Goal: Task Accomplishment & Management: Manage account settings

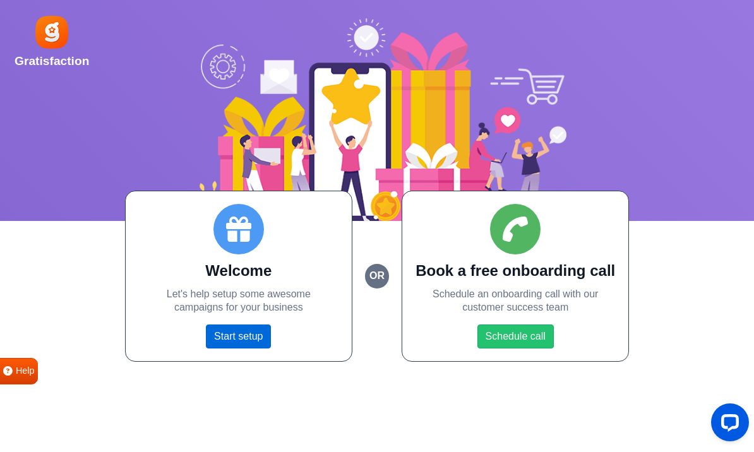
click at [246, 335] on link "Start setup" at bounding box center [238, 337] width 65 height 24
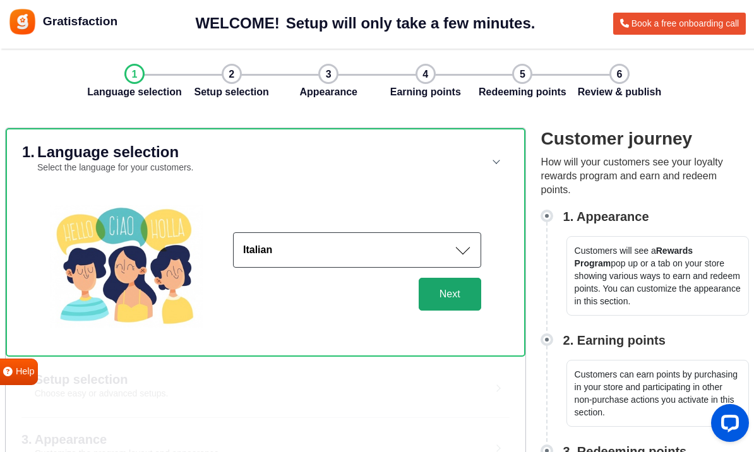
click at [454, 299] on button "Next" at bounding box center [450, 294] width 62 height 33
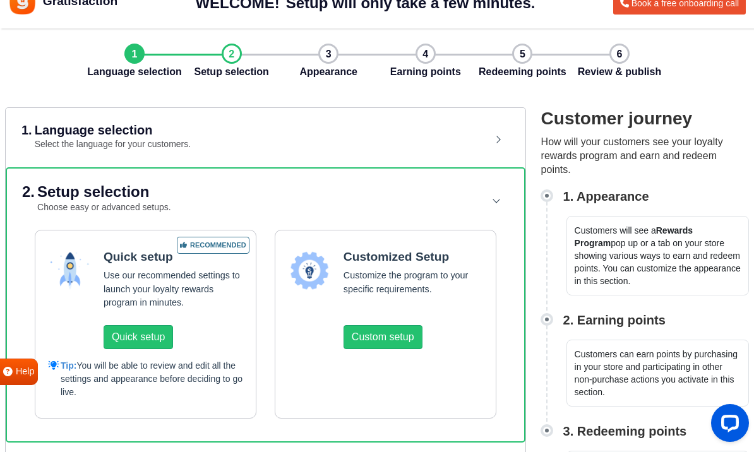
scroll to position [25, 0]
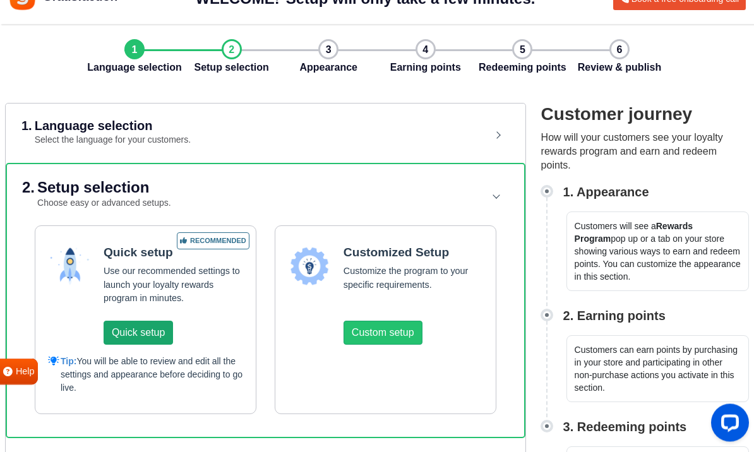
click at [138, 332] on button "Quick setup" at bounding box center [138, 333] width 69 height 24
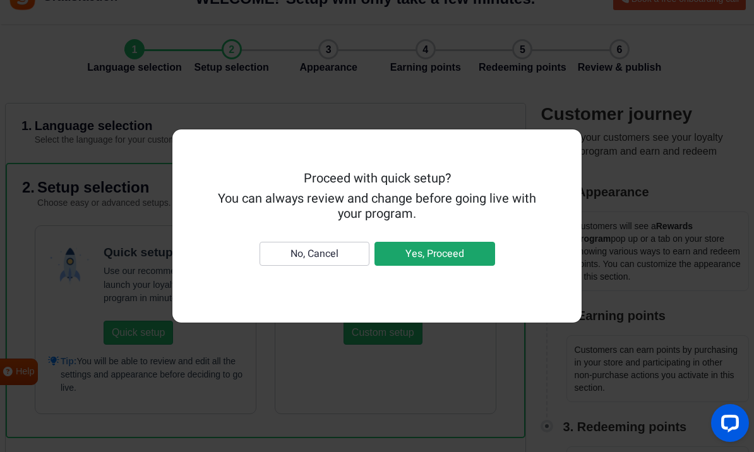
click at [439, 266] on button "Yes, Proceed" at bounding box center [434, 254] width 121 height 24
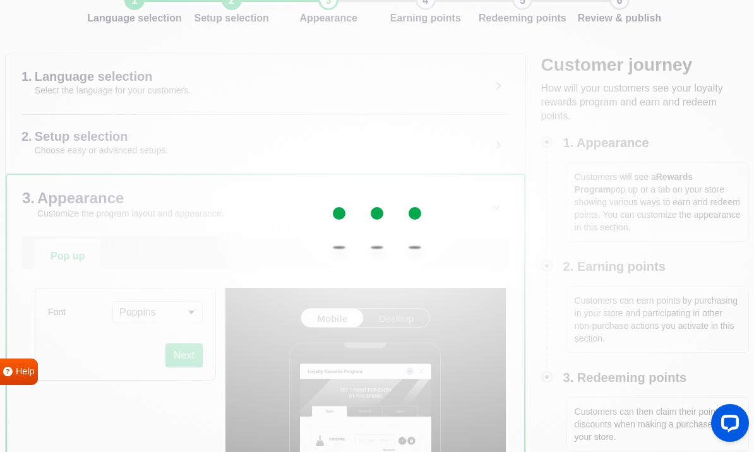
scroll to position [75, 0]
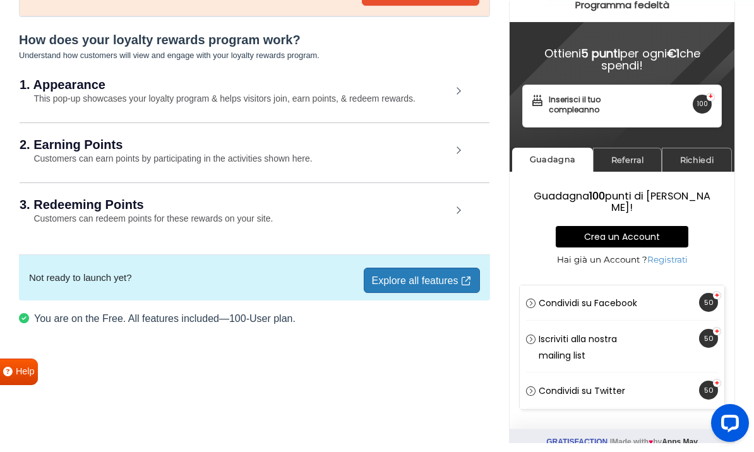
scroll to position [129, 0]
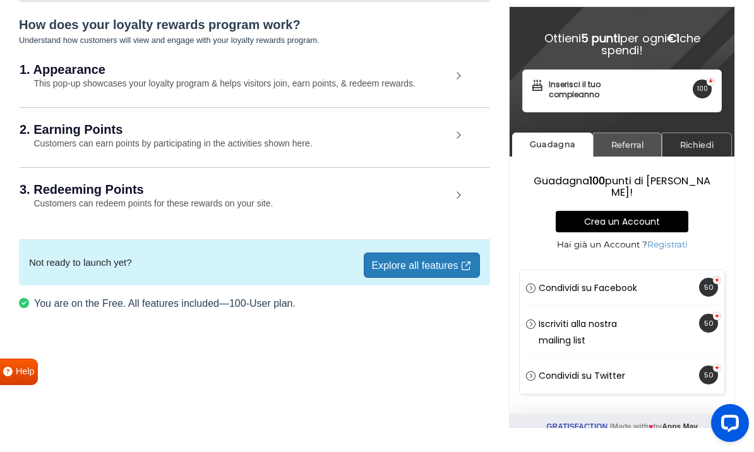
click at [629, 137] on link "Referral" at bounding box center [627, 145] width 69 height 25
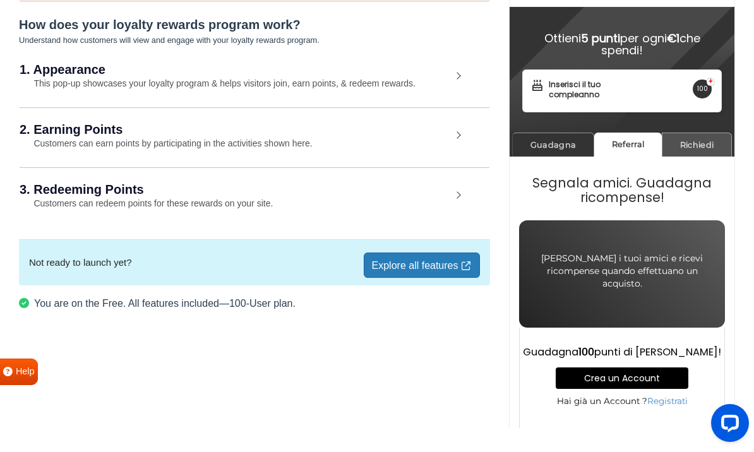
click at [682, 140] on link "Richiedi" at bounding box center [697, 145] width 70 height 25
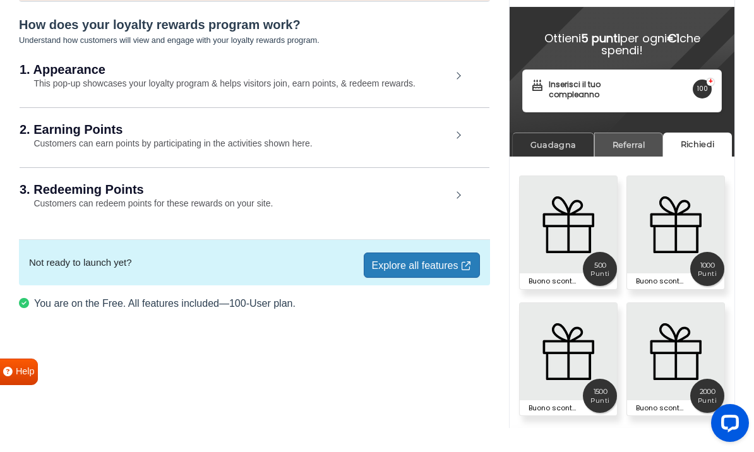
click at [637, 145] on link "Referral" at bounding box center [628, 145] width 69 height 25
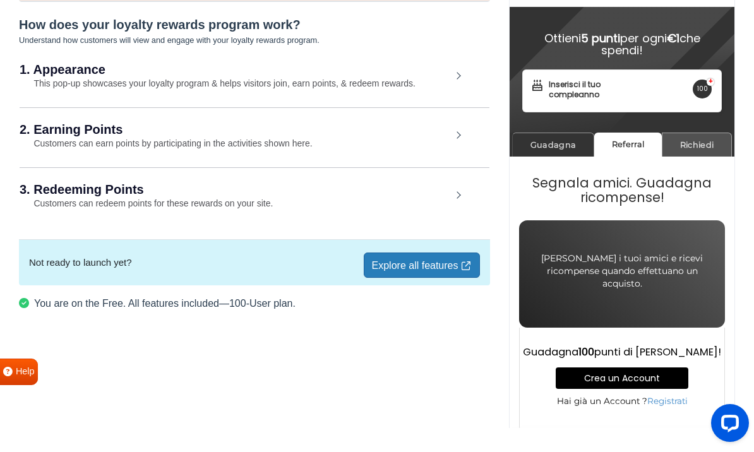
click at [695, 140] on link "Richiedi" at bounding box center [697, 145] width 70 height 25
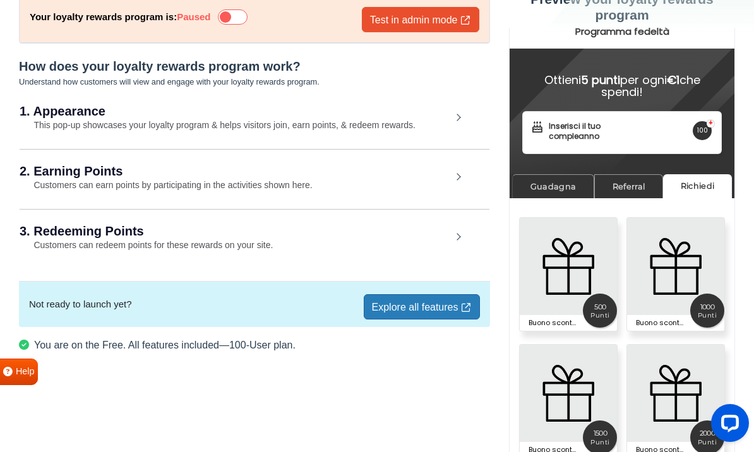
scroll to position [88, 0]
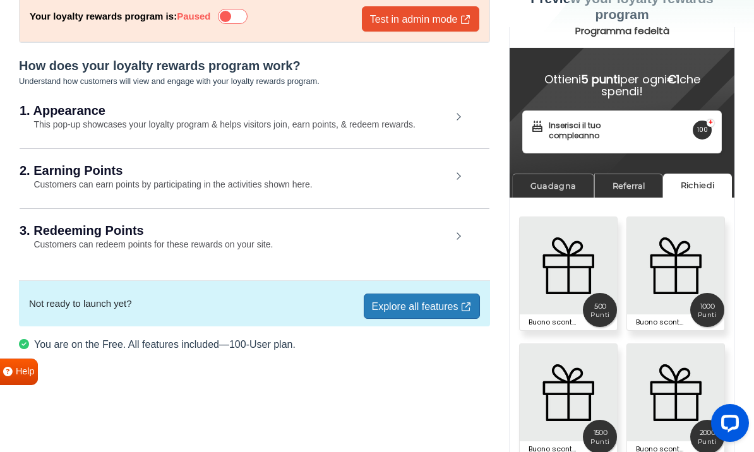
click at [288, 197] on div "2. Earning Points Customers can earn points by participating in the activities …" at bounding box center [255, 177] width 470 height 59
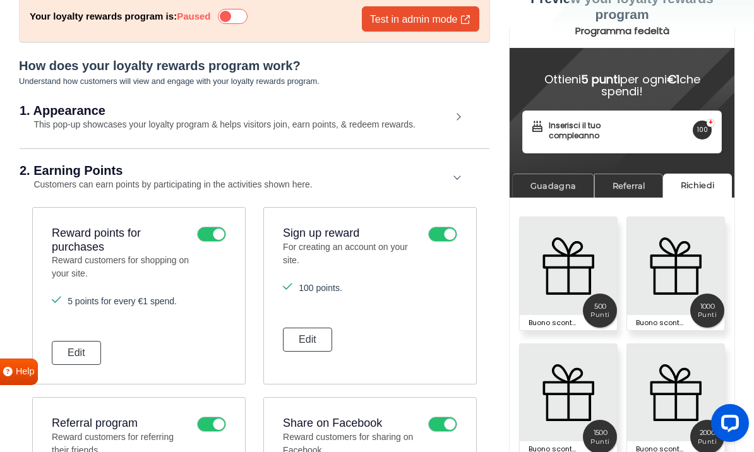
click at [389, 139] on div "1. Appearance This pop-up showcases your loyalty program & helps visitors join,…" at bounding box center [255, 118] width 470 height 58
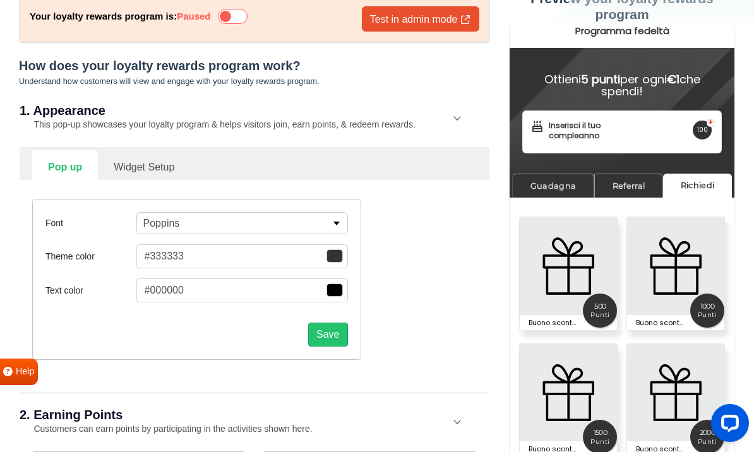
click at [336, 256] on span "button" at bounding box center [334, 255] width 16 height 13
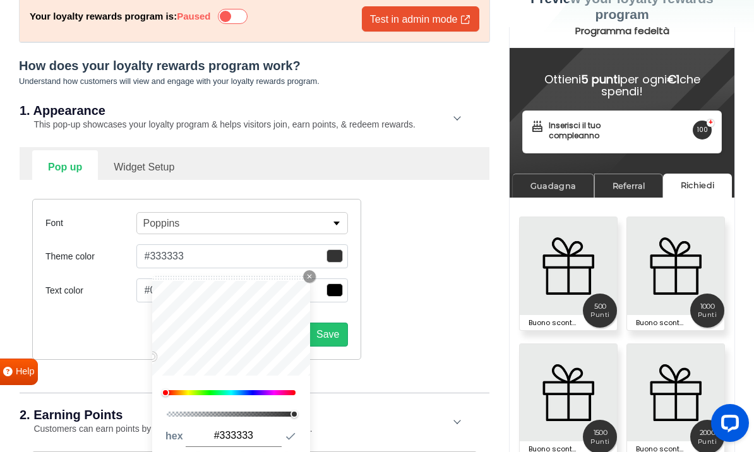
click at [264, 451] on link at bounding box center [264, 461] width 17 height 17
type input "#8060c7"
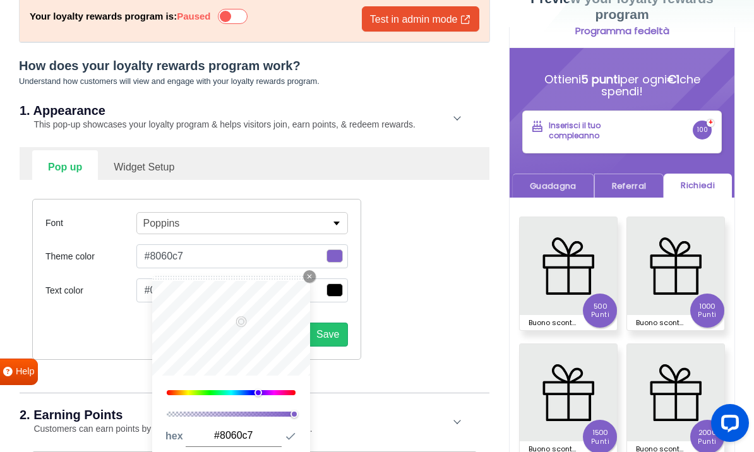
click at [409, 313] on div "Font [PERSON_NAME] Slab One [PERSON_NAME] Archivo Archivo Black Arimo Arvo Assi…" at bounding box center [254, 279] width 463 height 199
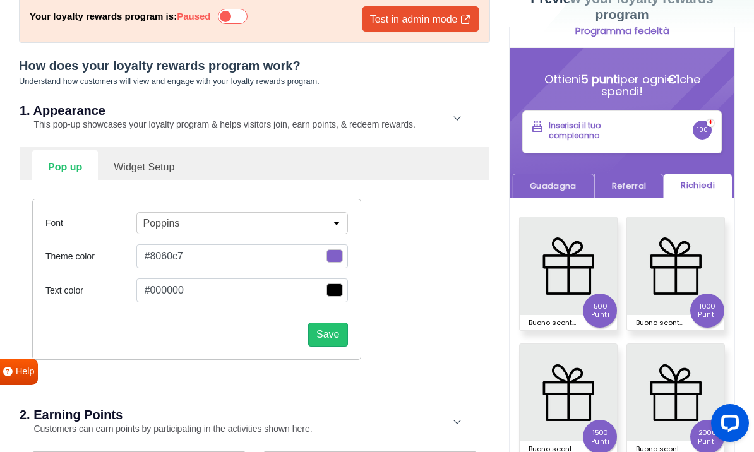
click at [335, 228] on button "Poppins" at bounding box center [241, 223] width 211 height 22
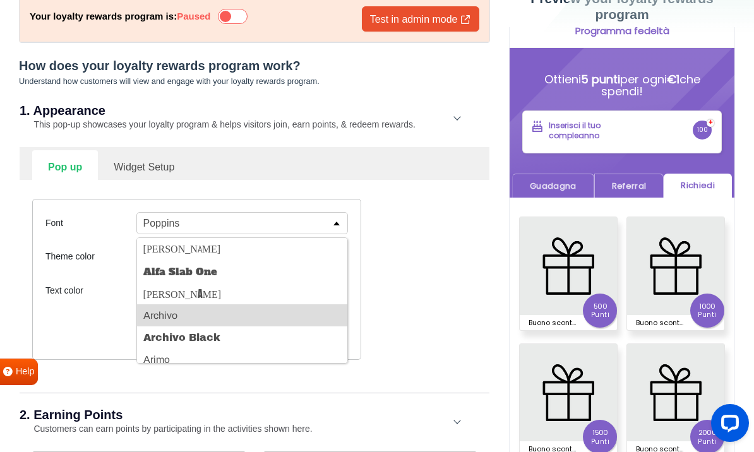
click at [245, 312] on button "Archivo" at bounding box center [242, 315] width 210 height 22
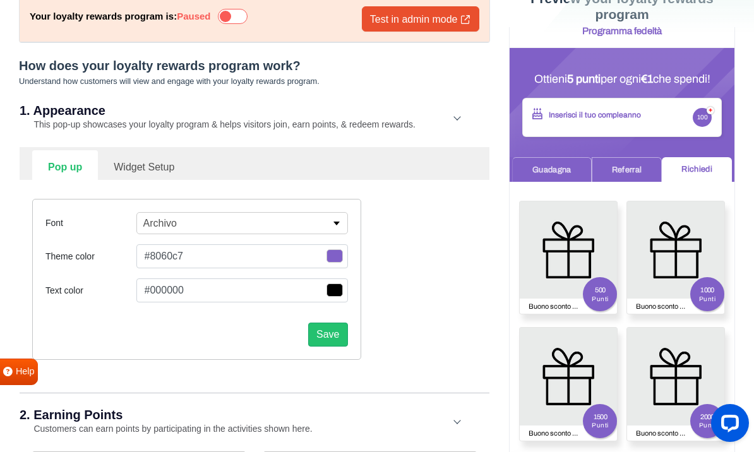
click at [336, 223] on p "button" at bounding box center [336, 224] width 9 height 4
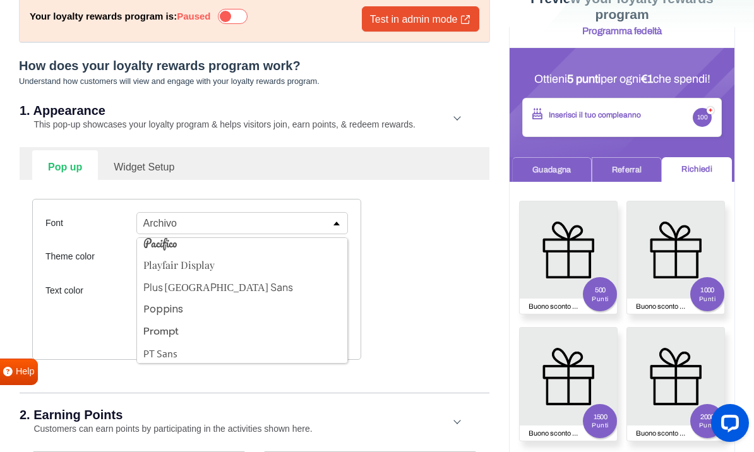
scroll to position [1509, 0]
click at [201, 306] on button "Poppins" at bounding box center [242, 308] width 210 height 22
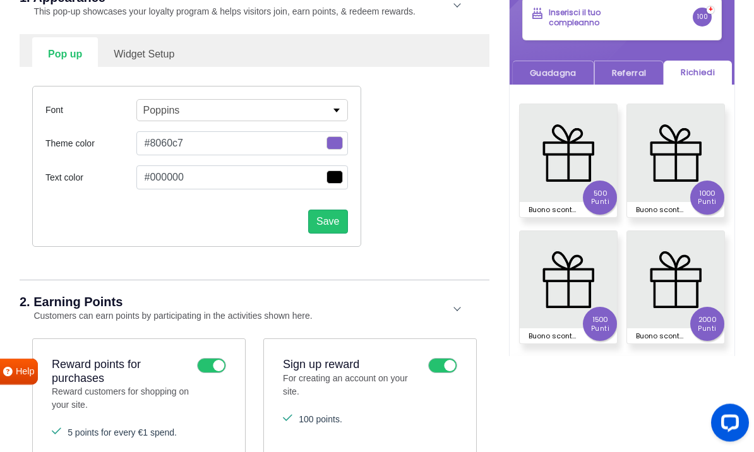
scroll to position [211, 0]
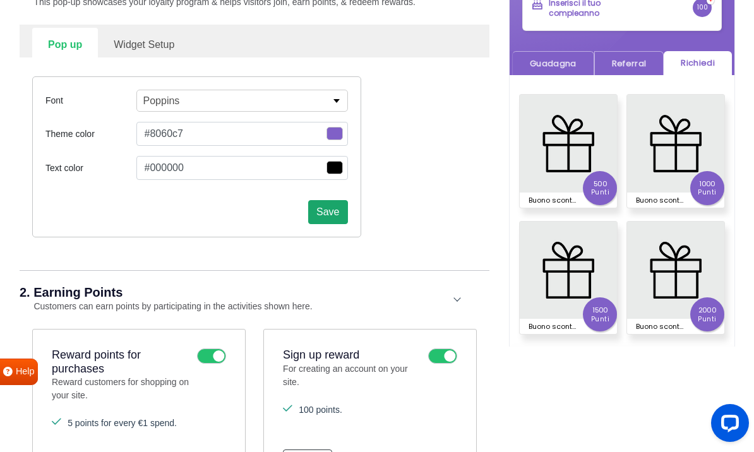
click at [328, 208] on button "Save" at bounding box center [327, 212] width 39 height 24
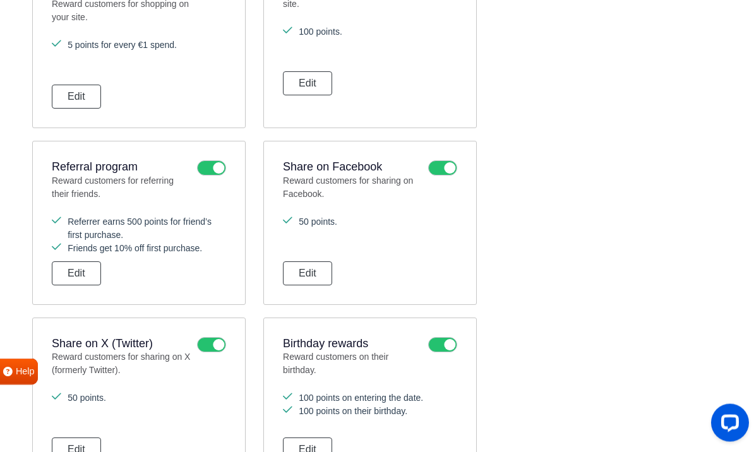
scroll to position [619, 0]
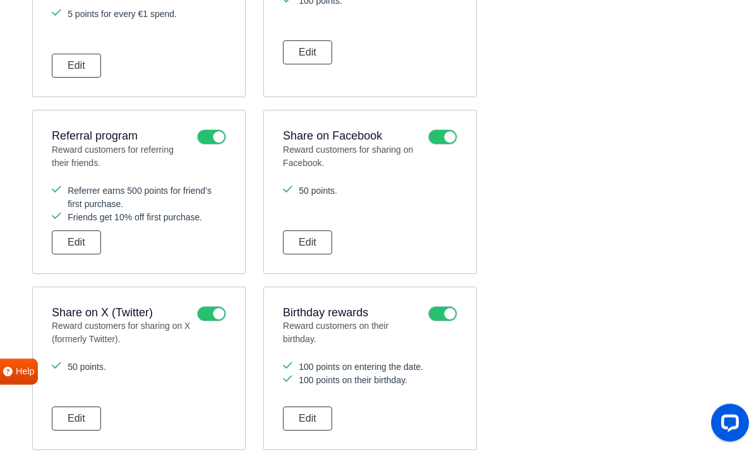
click at [208, 309] on icon at bounding box center [211, 314] width 29 height 15
click at [0, 0] on input "checkbox" at bounding box center [0, 0] width 0 height 0
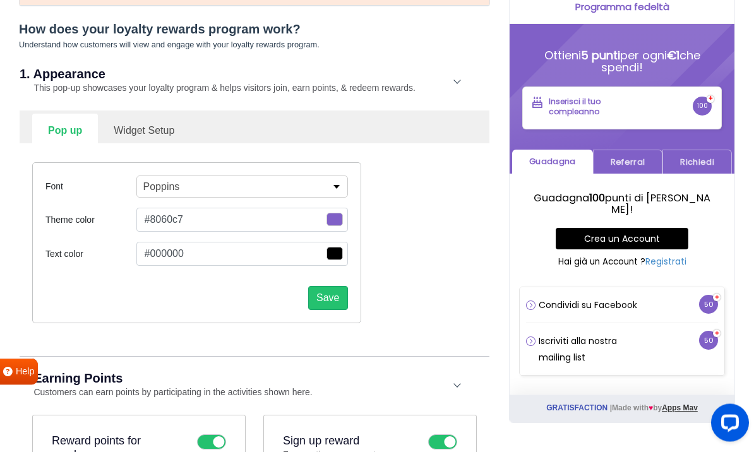
scroll to position [125, 0]
click at [158, 134] on link "Widget Setup" at bounding box center [144, 129] width 92 height 31
select select "right"
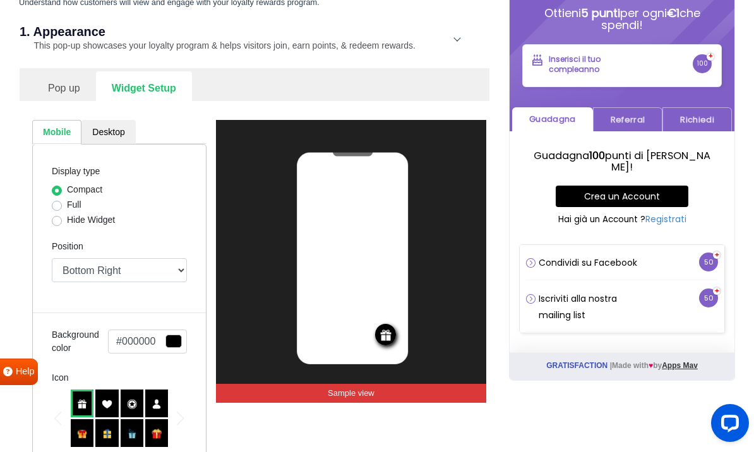
scroll to position [220, 0]
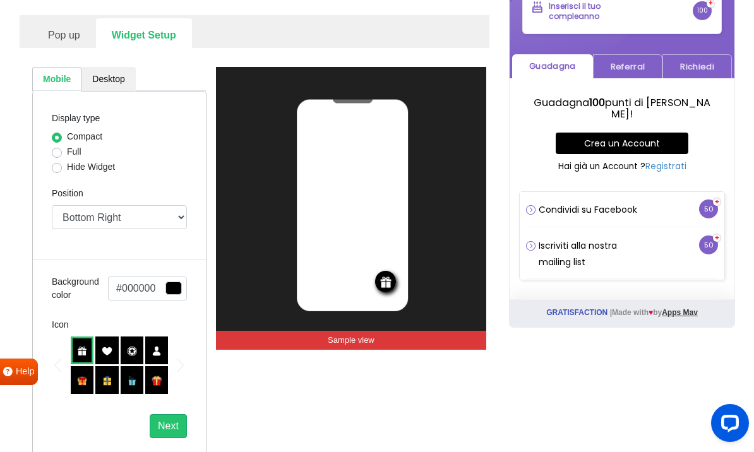
click at [172, 288] on span "button" at bounding box center [173, 288] width 16 height 13
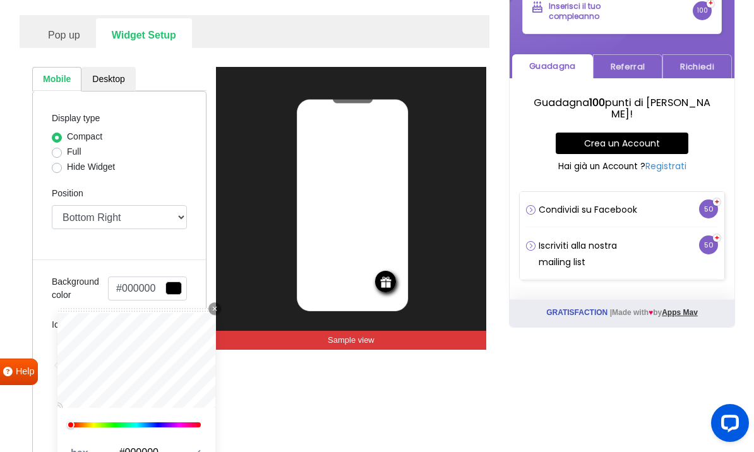
type input "#8060c7"
click at [251, 431] on div "REWARDS Sample view" at bounding box center [351, 262] width 270 height 391
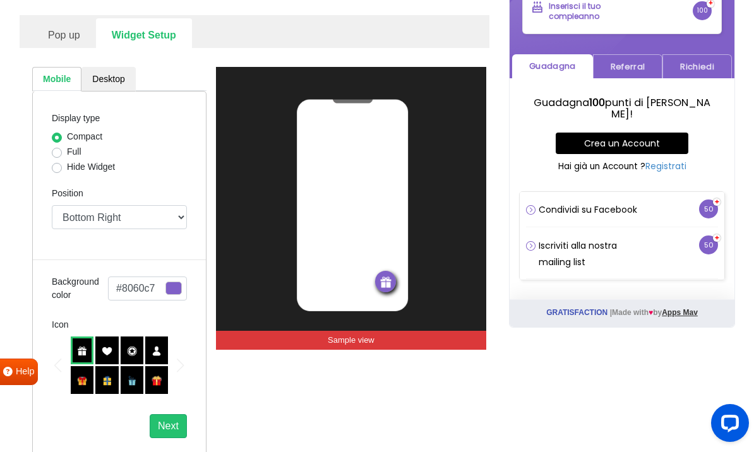
click at [81, 384] on img at bounding box center [82, 381] width 10 height 10
click at [166, 427] on button "Next" at bounding box center [168, 426] width 37 height 24
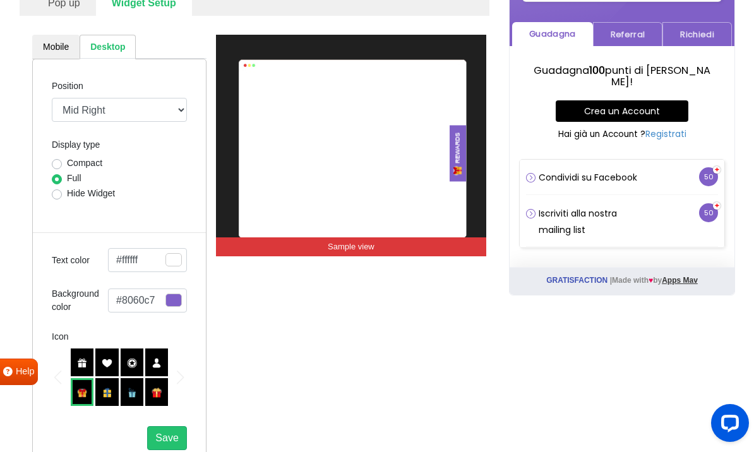
scroll to position [275, 0]
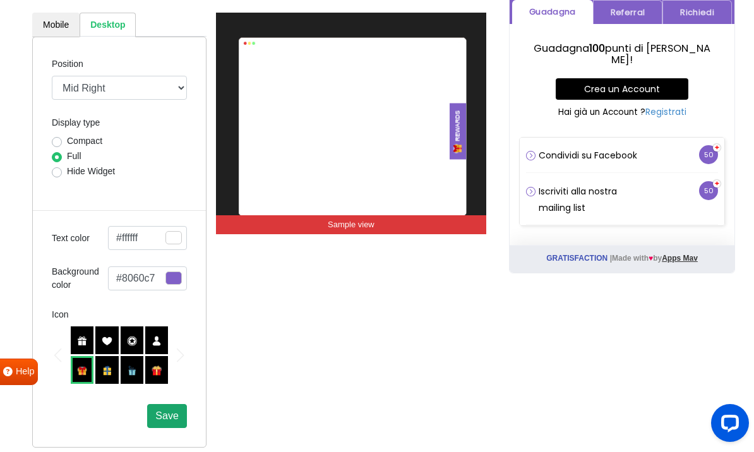
click at [168, 417] on span "Save" at bounding box center [166, 415] width 23 height 11
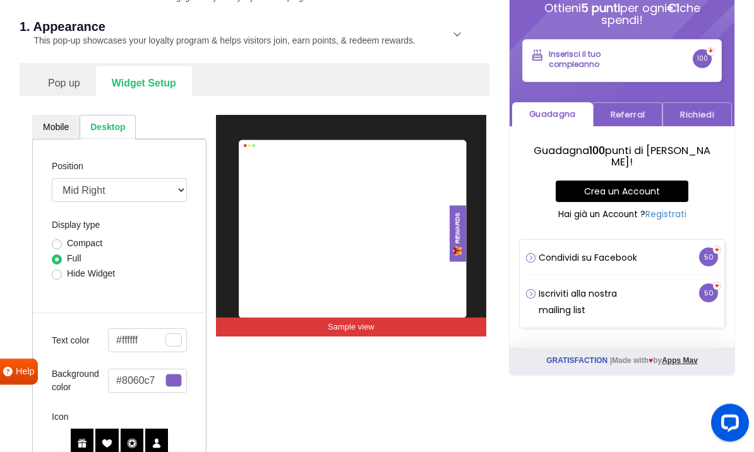
scroll to position [172, 0]
click at [52, 124] on link "Mobile" at bounding box center [55, 127] width 47 height 25
select select "right"
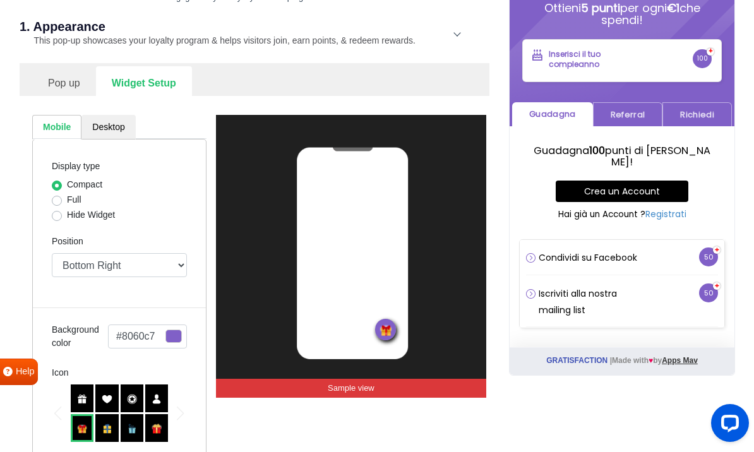
click at [61, 84] on link "Pop up" at bounding box center [64, 81] width 64 height 31
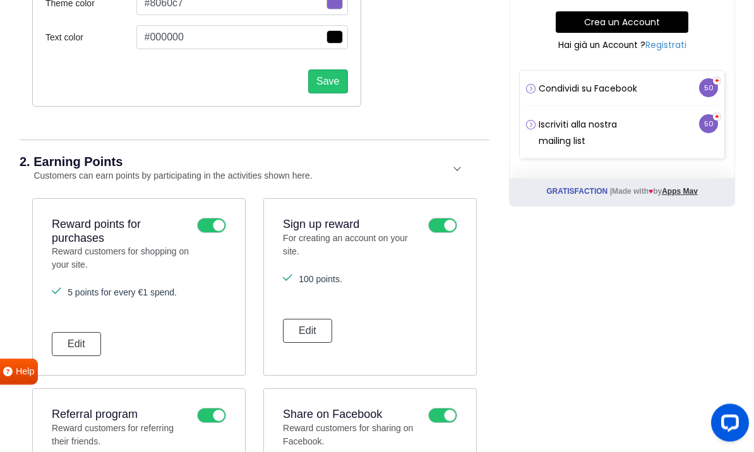
scroll to position [352, 0]
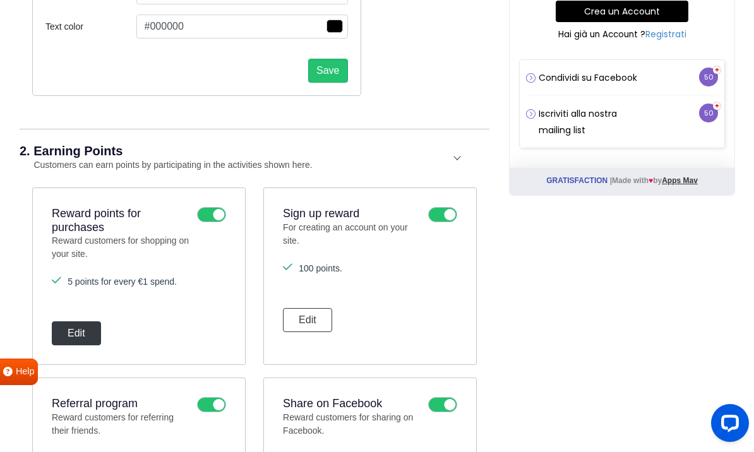
click at [74, 331] on button "Edit" at bounding box center [76, 333] width 49 height 24
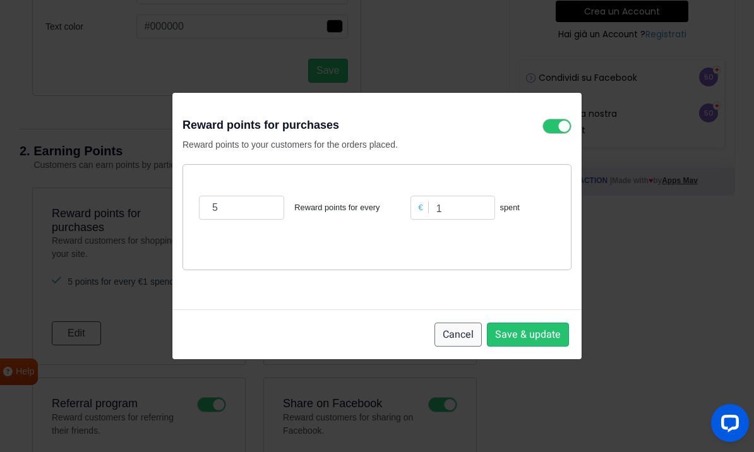
click at [461, 347] on button "Cancel" at bounding box center [457, 335] width 47 height 24
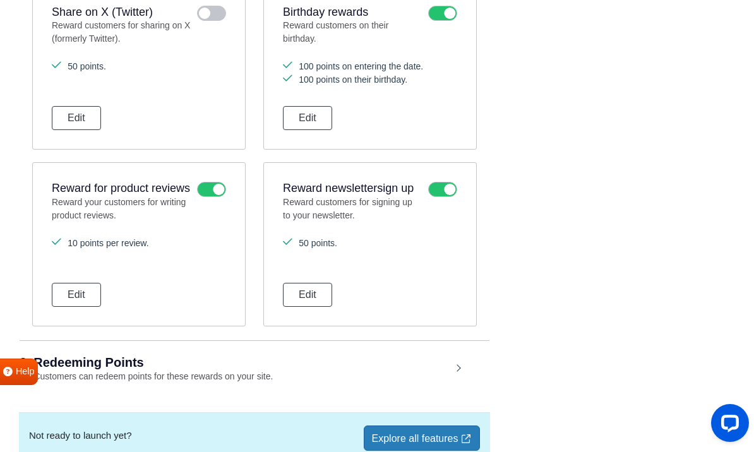
scroll to position [980, 0]
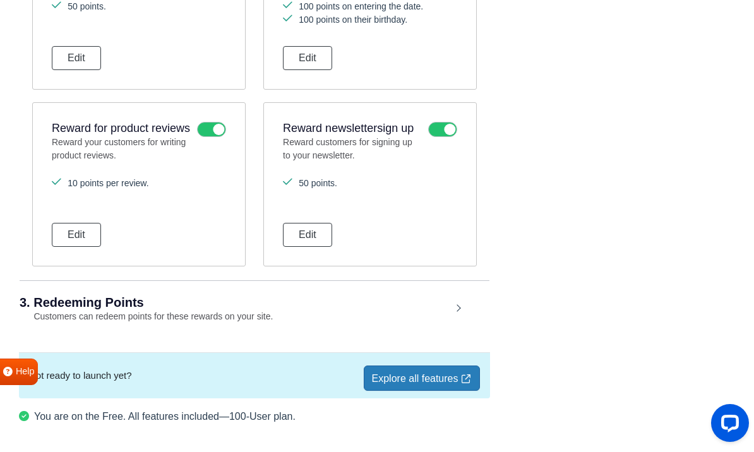
click at [211, 323] on div "3. Redeeming Points Customers can redeem points for these rewards on your site." at bounding box center [255, 309] width 470 height 59
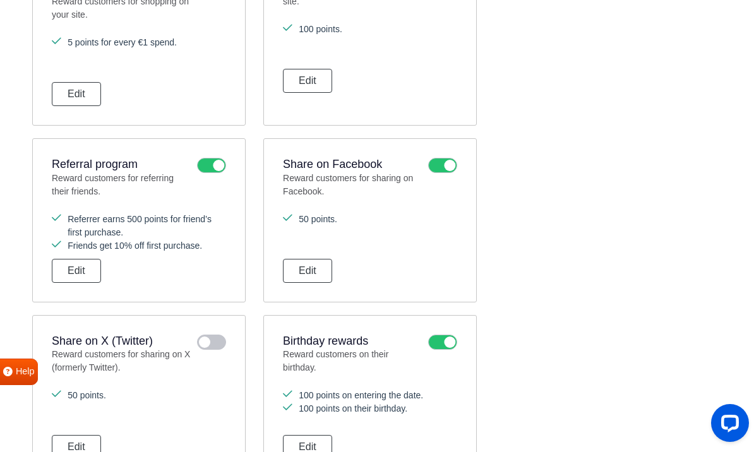
scroll to position [571, 0]
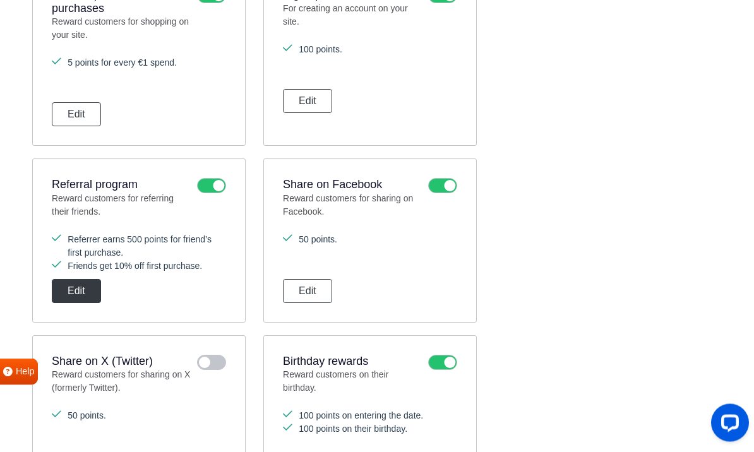
click at [74, 294] on button "Edit" at bounding box center [76, 292] width 49 height 24
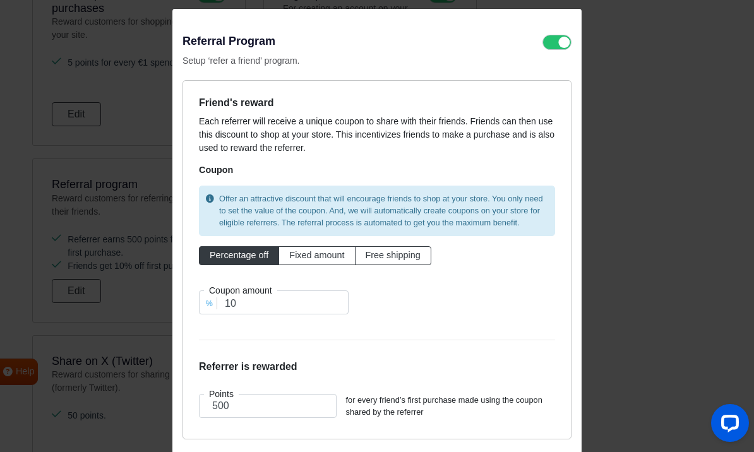
scroll to position [40, 0]
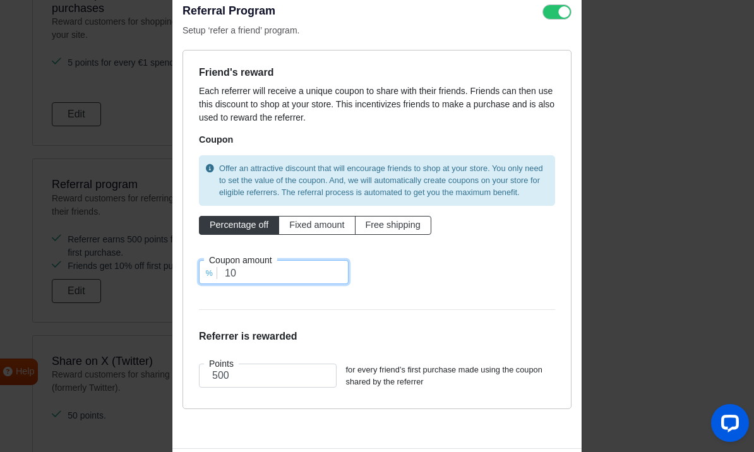
click at [270, 270] on input "10" at bounding box center [274, 272] width 150 height 24
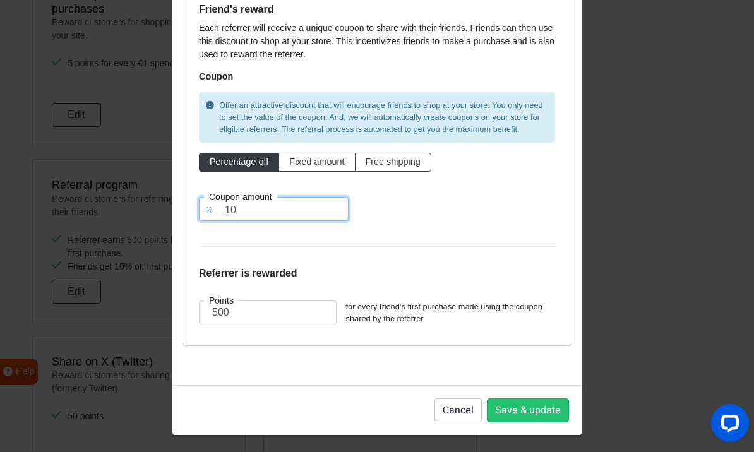
scroll to position [102, 0]
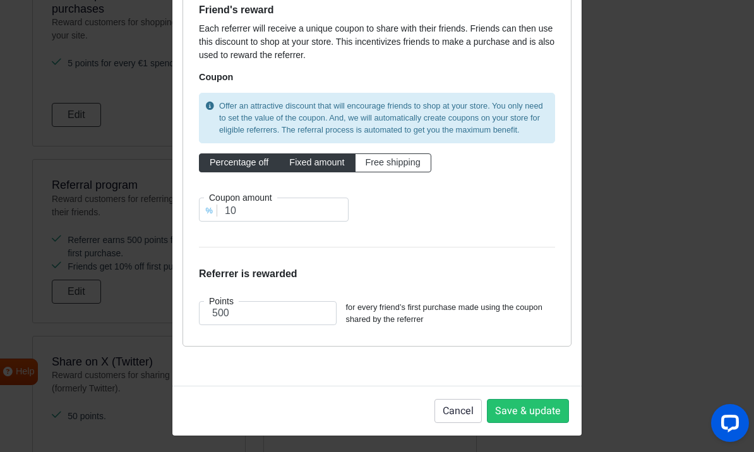
click at [319, 162] on span "Fixed amount" at bounding box center [316, 162] width 55 height 10
click at [297, 162] on input "Fixed amount" at bounding box center [293, 160] width 8 height 8
radio input "true"
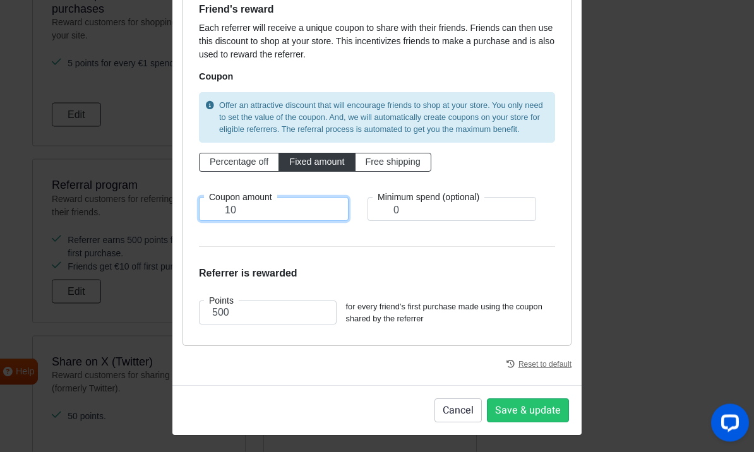
click at [256, 210] on input "10" at bounding box center [274, 210] width 150 height 24
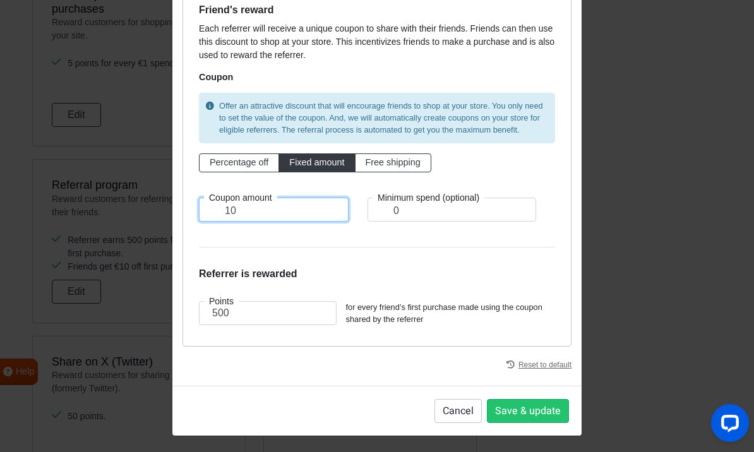
type input "1"
type input "2"
click at [368, 256] on form "Friend's reward Each referrer will receive a unique coupon to share with their …" at bounding box center [377, 167] width 356 height 326
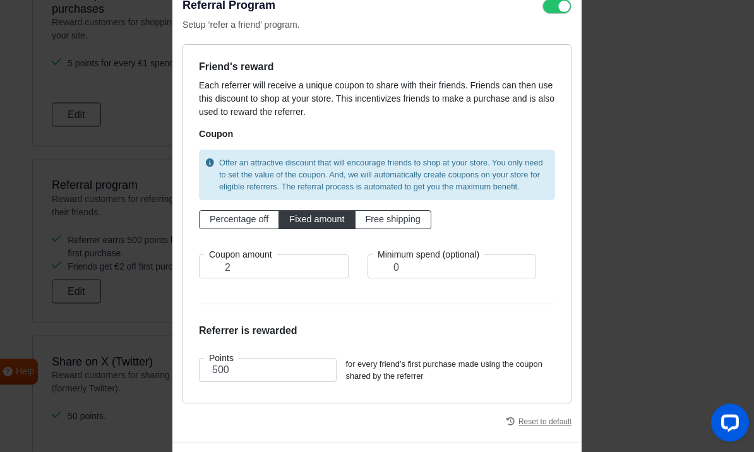
scroll to position [45, 0]
click at [271, 267] on input "2" at bounding box center [274, 266] width 150 height 24
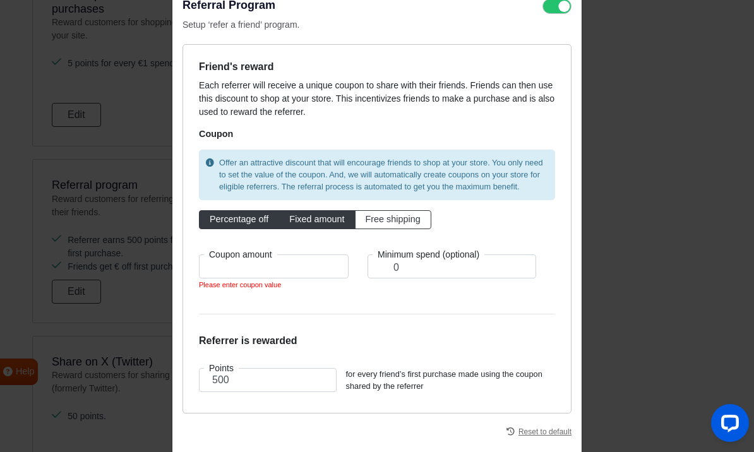
click at [241, 222] on span "Percentage off" at bounding box center [239, 219] width 59 height 10
click at [218, 221] on input "Percentage off" at bounding box center [214, 217] width 8 height 8
radio input "true"
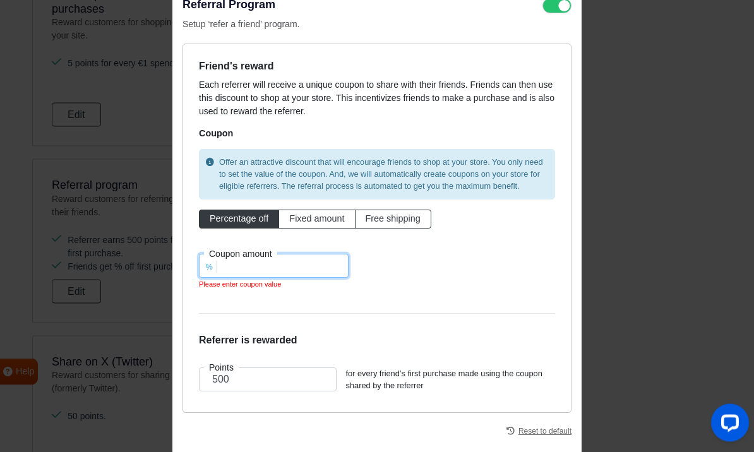
click at [291, 266] on input "number" at bounding box center [274, 266] width 150 height 24
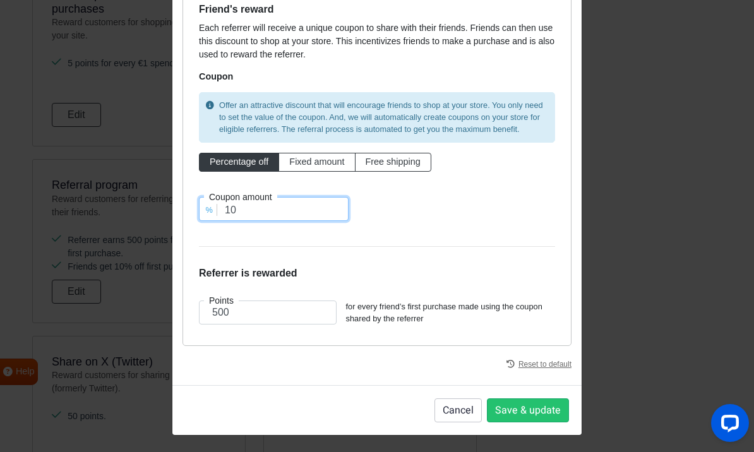
scroll to position [102, 0]
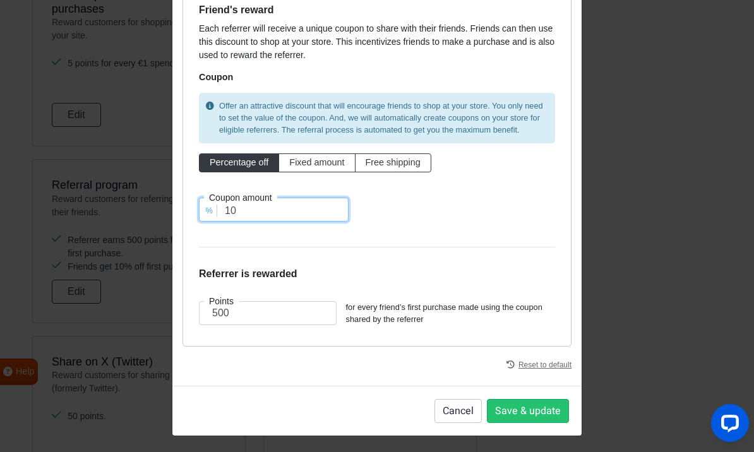
type input "10"
click at [282, 311] on input "500" at bounding box center [268, 313] width 138 height 24
type input "5"
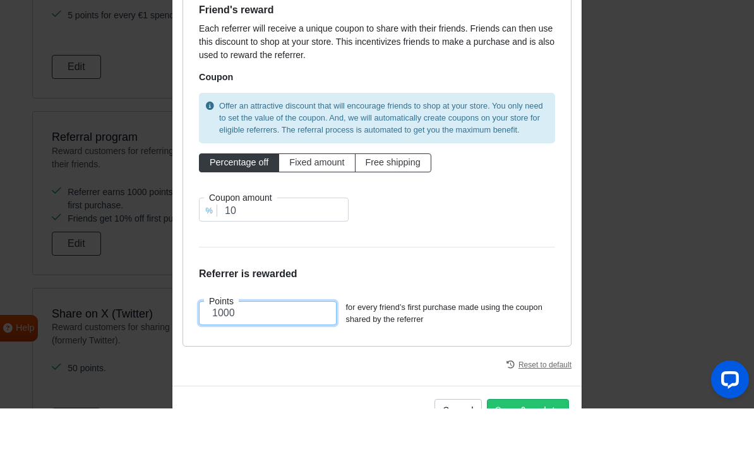
type input "1000"
click at [487, 429] on footer "Cancel Save & update" at bounding box center [376, 454] width 409 height 50
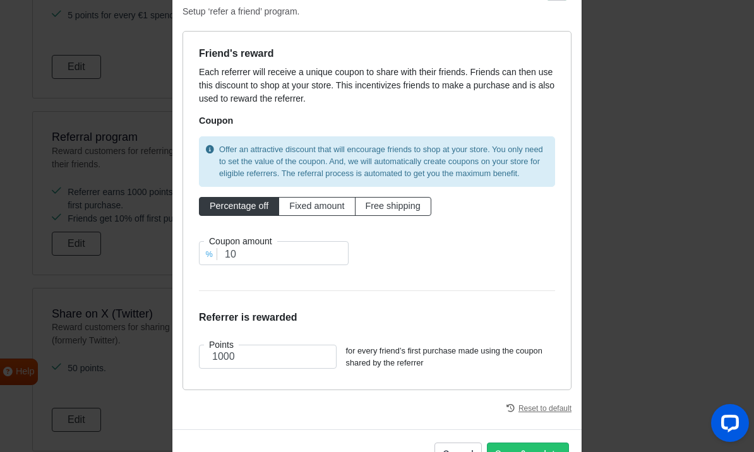
click at [514, 413] on div "Reset to default" at bounding box center [538, 411] width 65 height 16
click at [526, 446] on button "Save & update" at bounding box center [528, 455] width 82 height 24
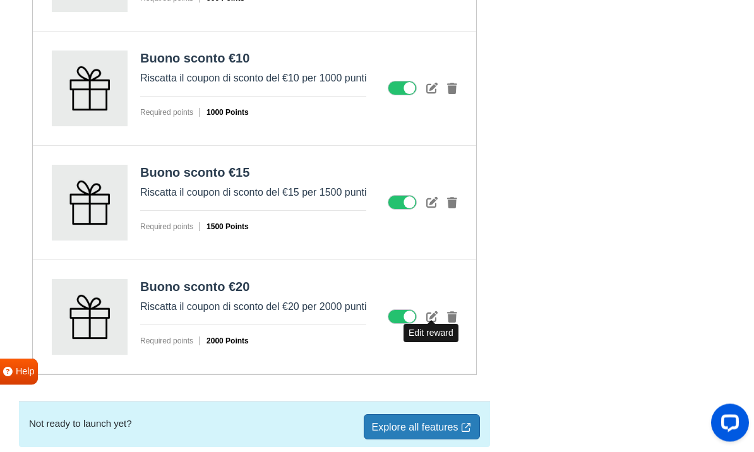
scroll to position [1663, 0]
click at [431, 312] on icon at bounding box center [431, 316] width 11 height 11
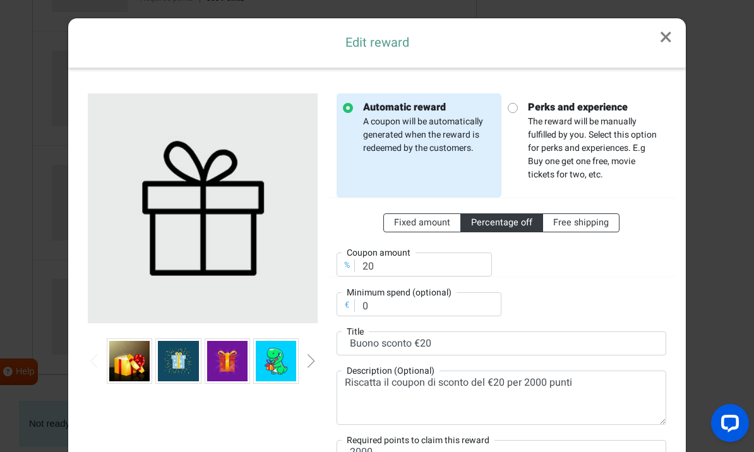
scroll to position [9, 0]
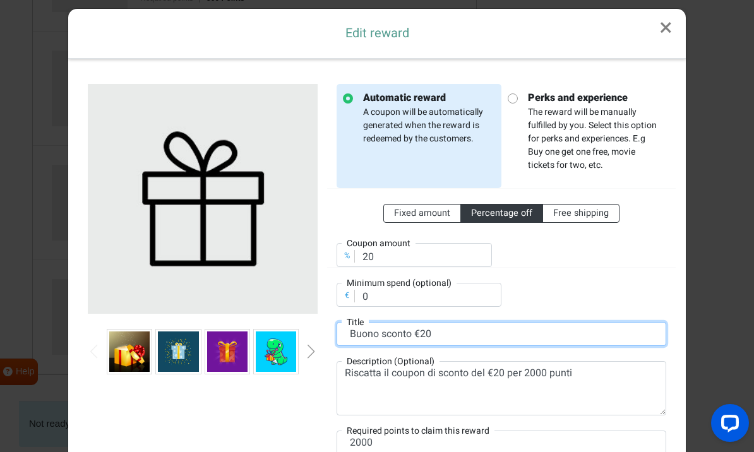
click at [455, 333] on input "Buono sconto €20" at bounding box center [501, 334] width 330 height 24
type input "Buono sconto €22"
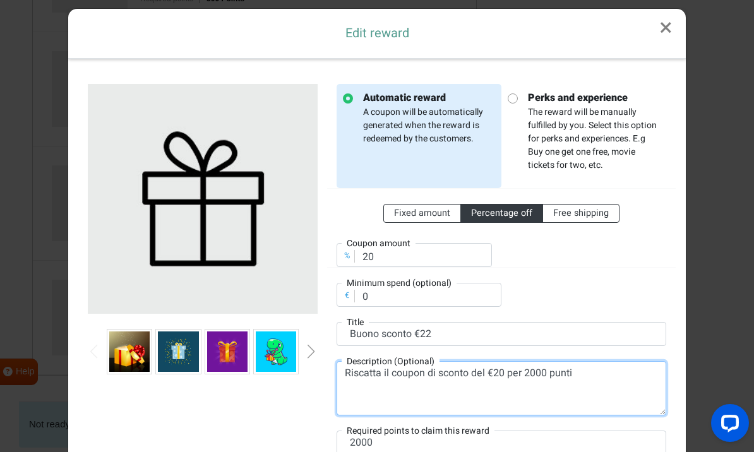
click at [590, 409] on textarea "Riscatta il coupon di sconto del €20 per 2000 punti" at bounding box center [501, 388] width 330 height 54
click at [503, 372] on textarea "Riscatta il coupon di sconto del €20 per 2000 punti" at bounding box center [501, 388] width 330 height 54
click at [537, 396] on textarea "Riscatta il coupon di sconto del €22 per 2000 punti" at bounding box center [501, 388] width 330 height 54
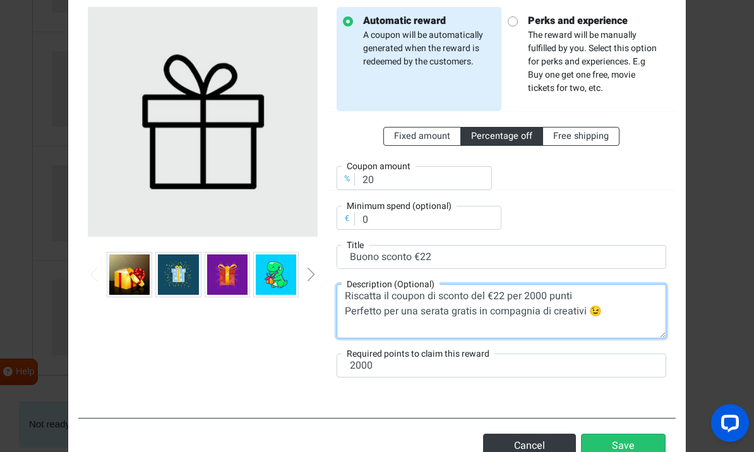
scroll to position [86, 0]
type textarea "Riscatta il coupon di sconto del €22 per 2000 punti Perfetto per una serata gra…"
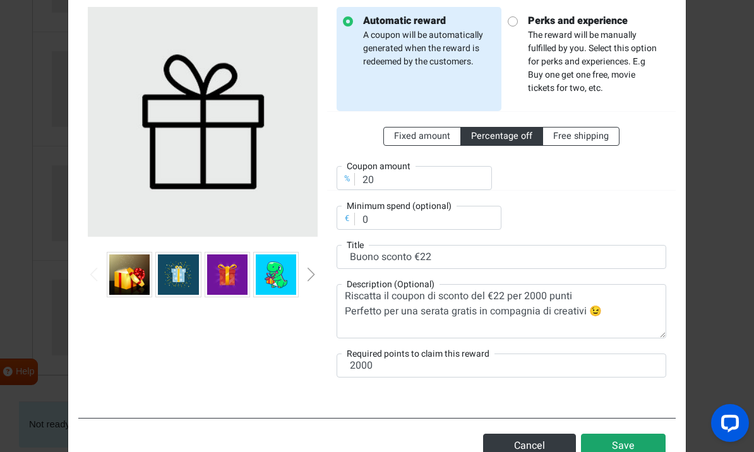
click at [628, 448] on button "Save" at bounding box center [623, 446] width 85 height 24
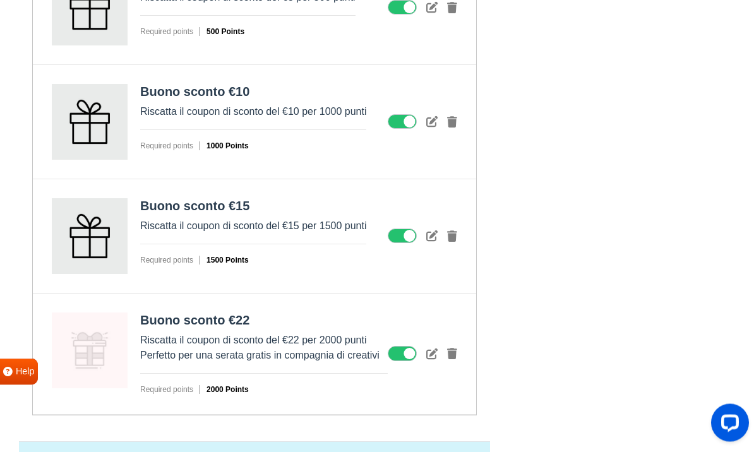
scroll to position [1630, 0]
click at [432, 348] on icon at bounding box center [431, 353] width 11 height 11
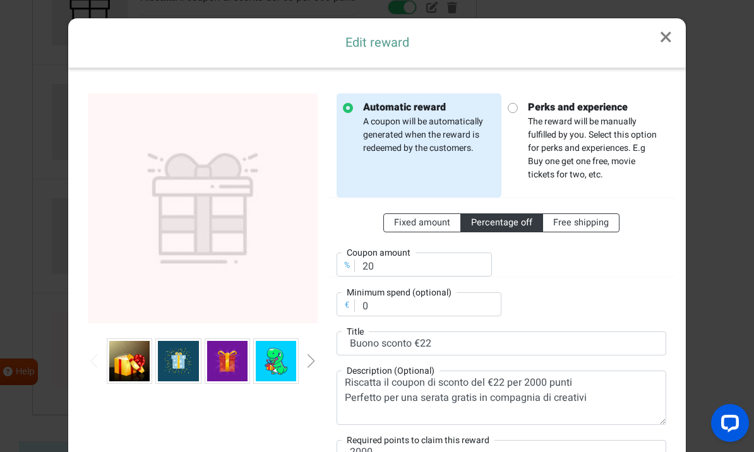
scroll to position [9, 0]
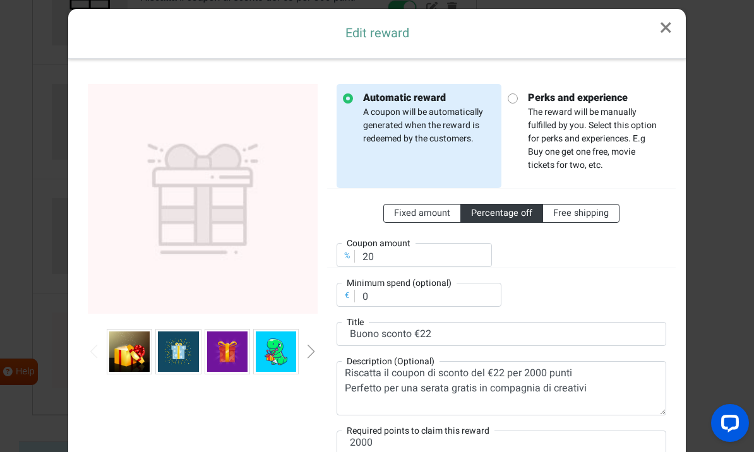
click at [131, 350] on img at bounding box center [129, 351] width 40 height 40
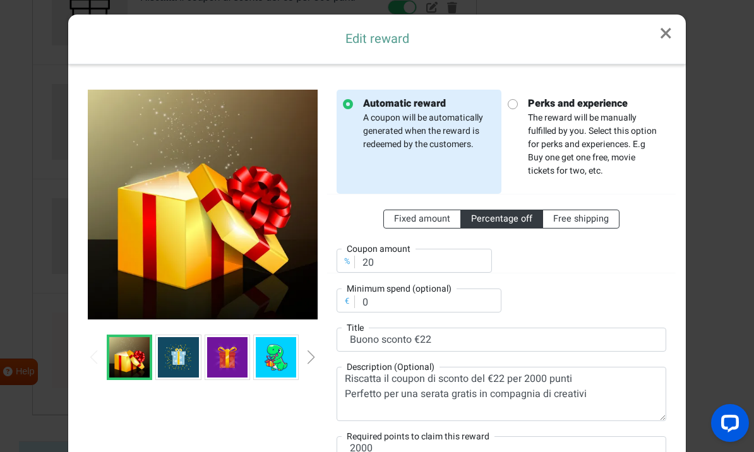
scroll to position [34, 0]
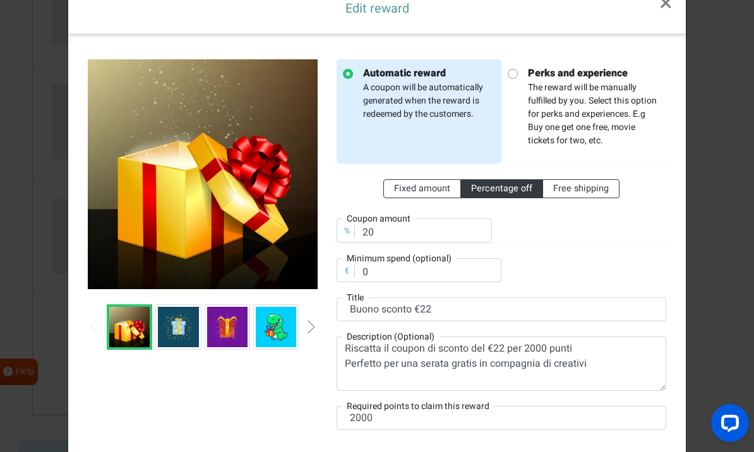
click at [185, 327] on img at bounding box center [178, 327] width 40 height 40
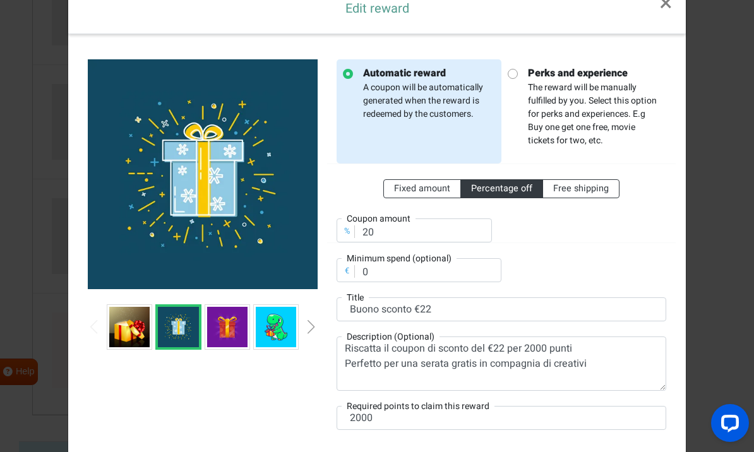
click at [139, 326] on img at bounding box center [129, 327] width 40 height 40
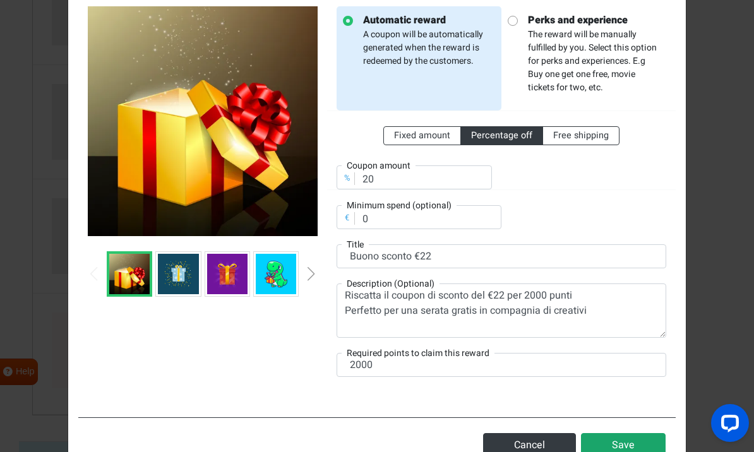
scroll to position [86, 0]
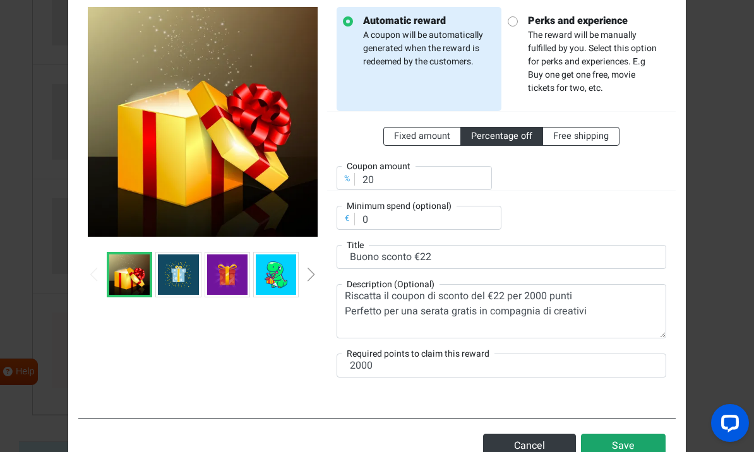
click at [622, 444] on button "Save" at bounding box center [623, 446] width 85 height 24
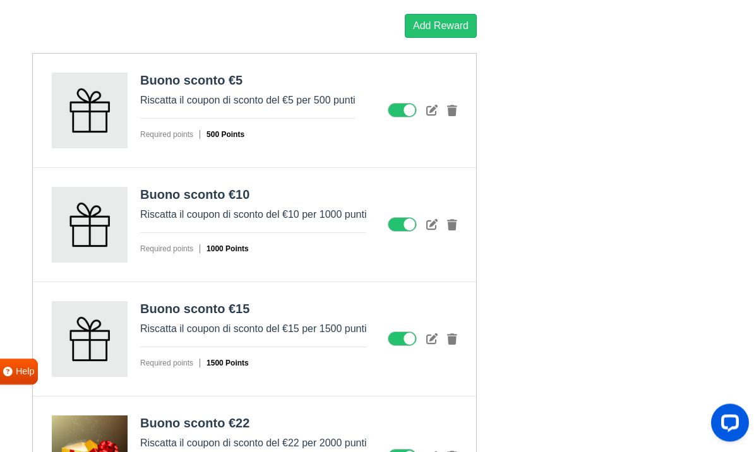
scroll to position [1527, 0]
click at [431, 109] on icon at bounding box center [431, 109] width 11 height 11
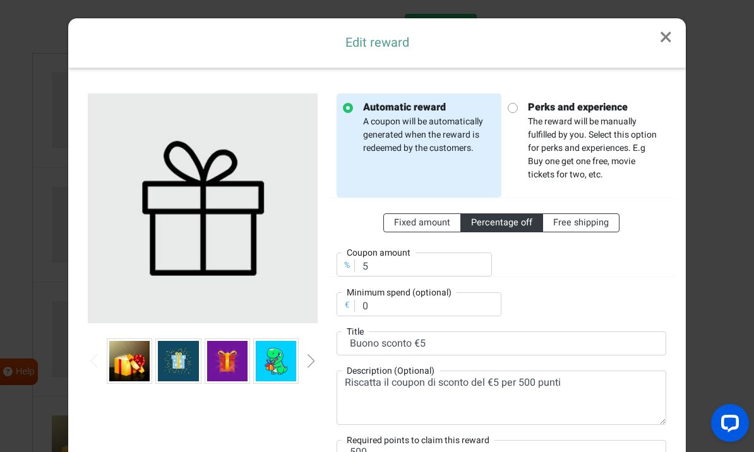
scroll to position [9, 0]
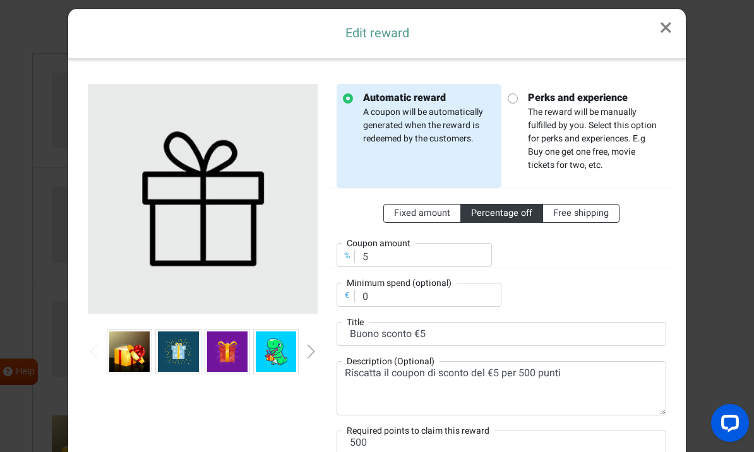
click at [311, 354] on div "Next slide" at bounding box center [311, 352] width 6 height 14
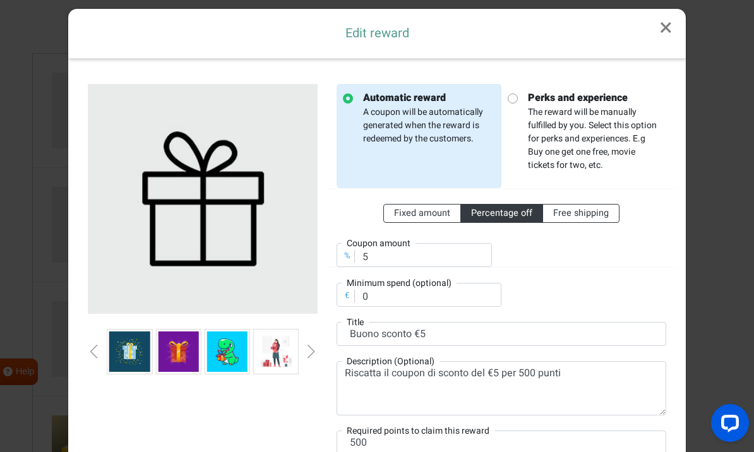
click at [184, 354] on img at bounding box center [178, 351] width 40 height 40
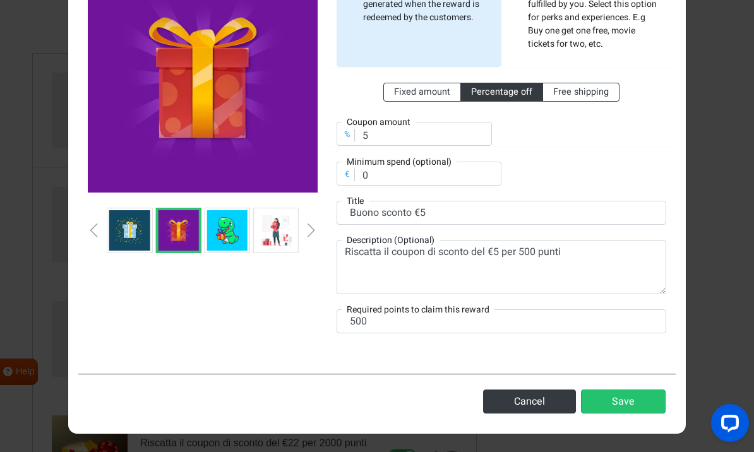
scroll to position [130, 0]
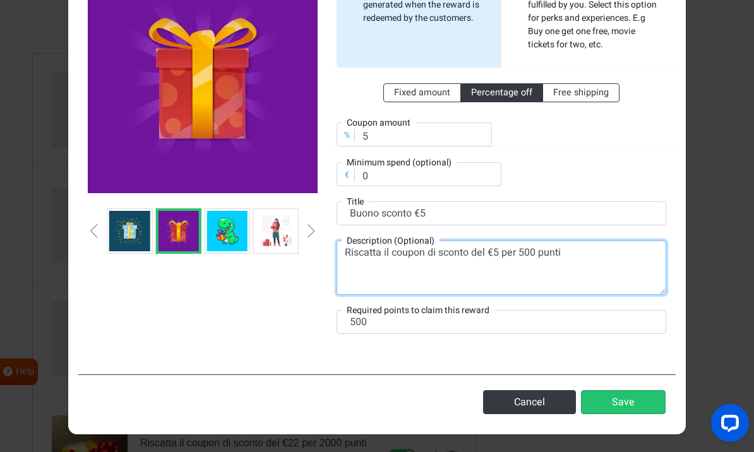
click at [434, 264] on textarea "Riscatta il coupon di sconto del €5 per 500 punti" at bounding box center [501, 268] width 330 height 54
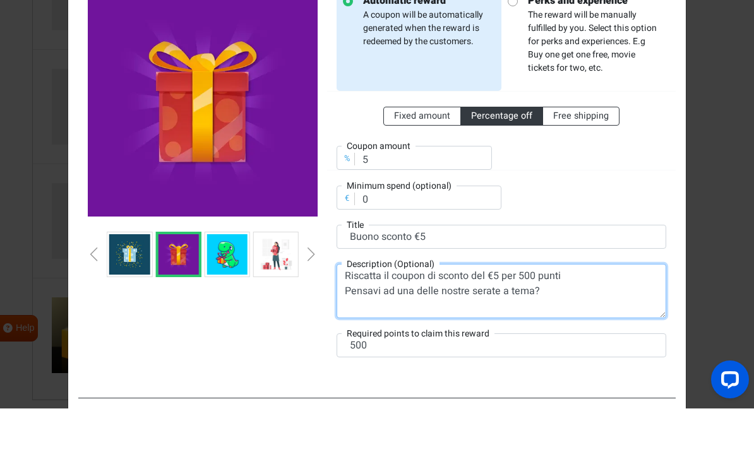
scroll to position [77, 0]
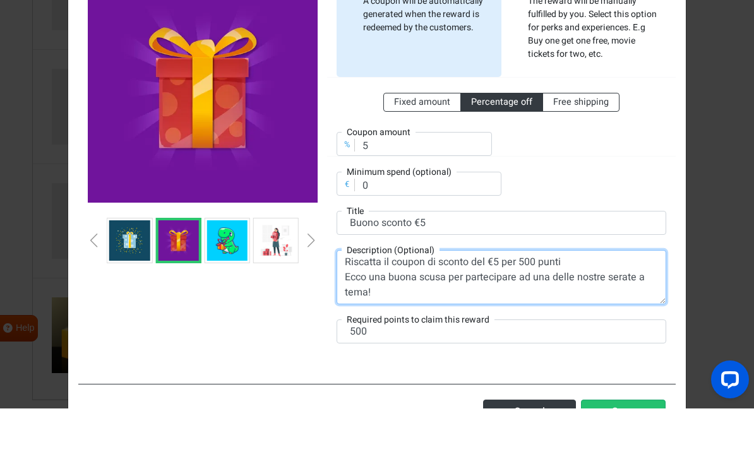
type textarea "Riscatta il coupon di sconto del €5 per 500 punti Ecco una buona scusa per part…"
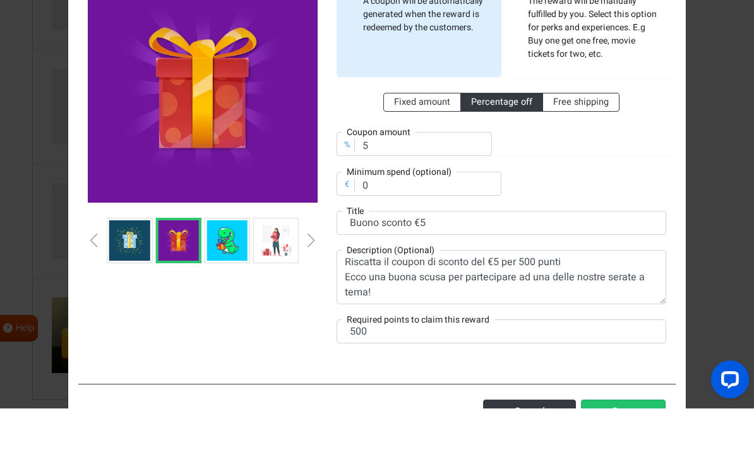
click at [311, 277] on div "Next slide" at bounding box center [311, 284] width 6 height 14
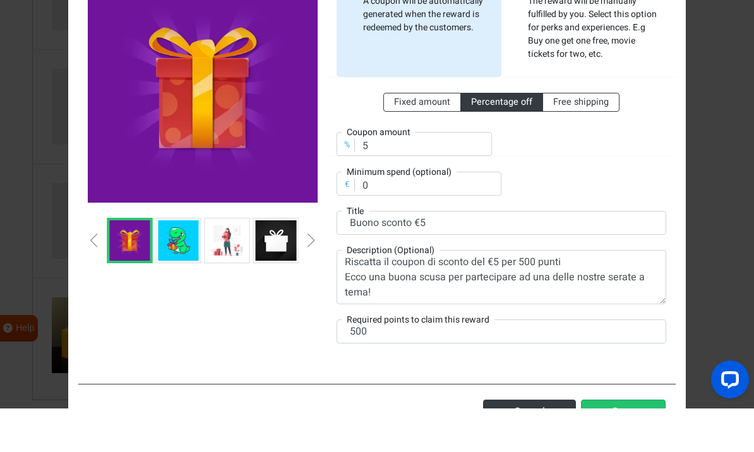
scroll to position [1646, 0]
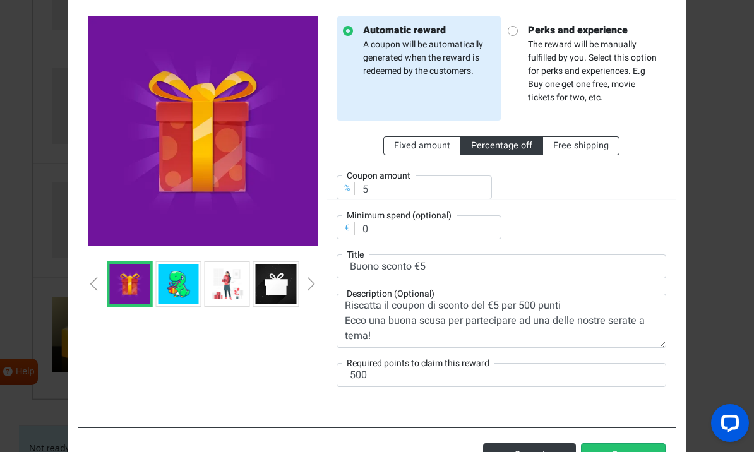
click at [311, 242] on div at bounding box center [202, 209] width 249 height 386
click at [311, 287] on div "Next slide" at bounding box center [311, 284] width 6 height 14
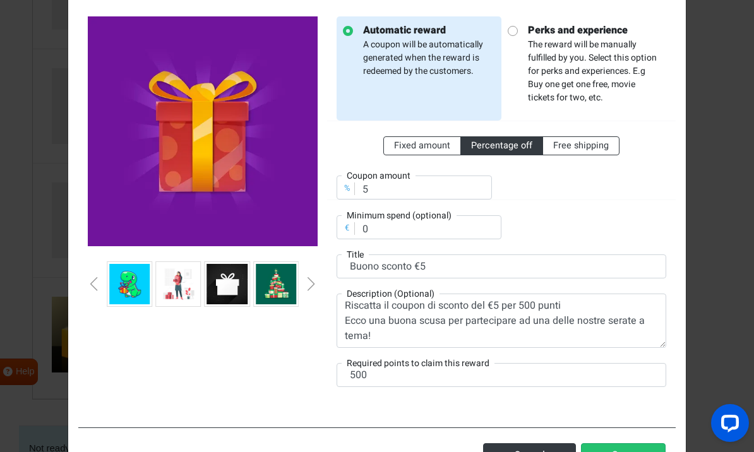
click at [312, 287] on div "Next slide" at bounding box center [311, 284] width 6 height 14
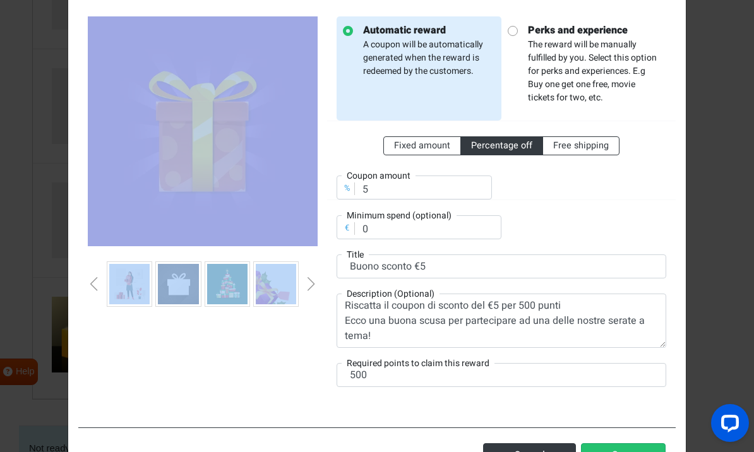
click at [312, 287] on div "Next slide" at bounding box center [311, 284] width 6 height 14
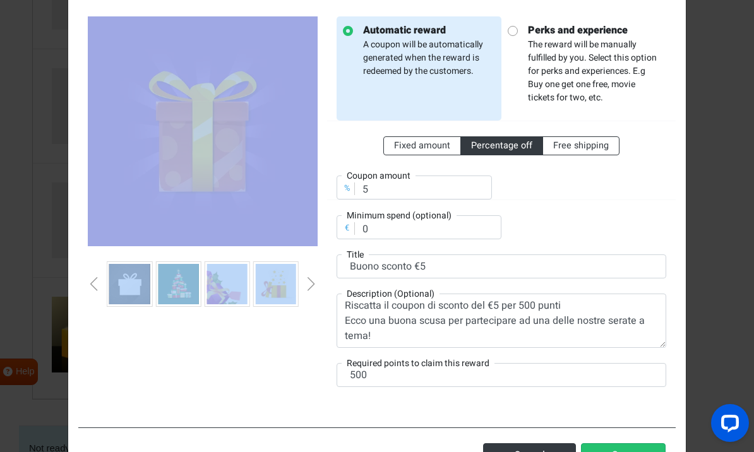
click at [312, 287] on div "Next slide" at bounding box center [311, 284] width 6 height 14
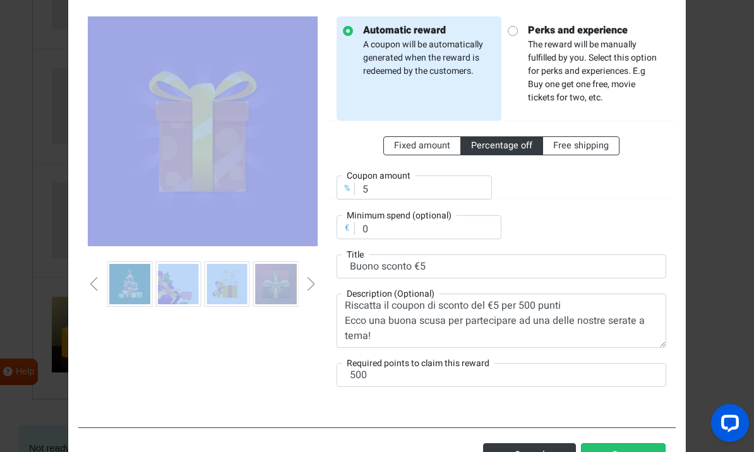
click at [262, 334] on div at bounding box center [202, 209] width 249 height 386
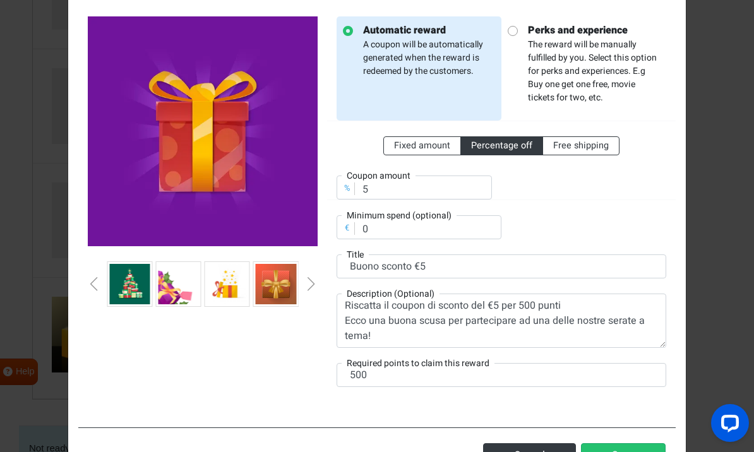
click at [312, 282] on div "Next slide" at bounding box center [311, 284] width 6 height 14
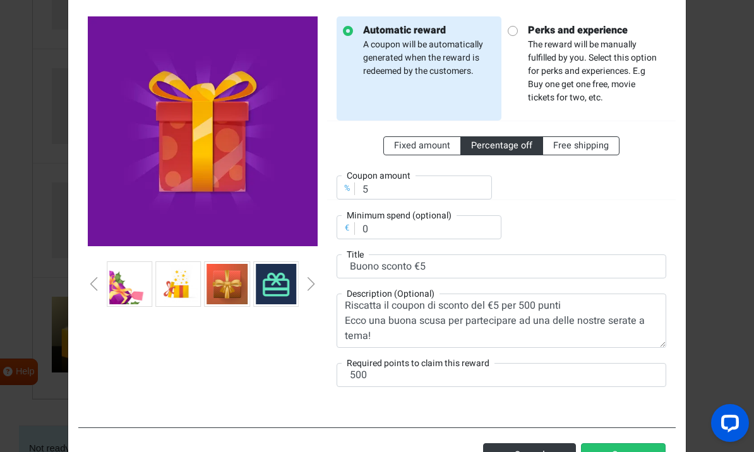
click at [312, 283] on div "Next slide" at bounding box center [311, 284] width 6 height 14
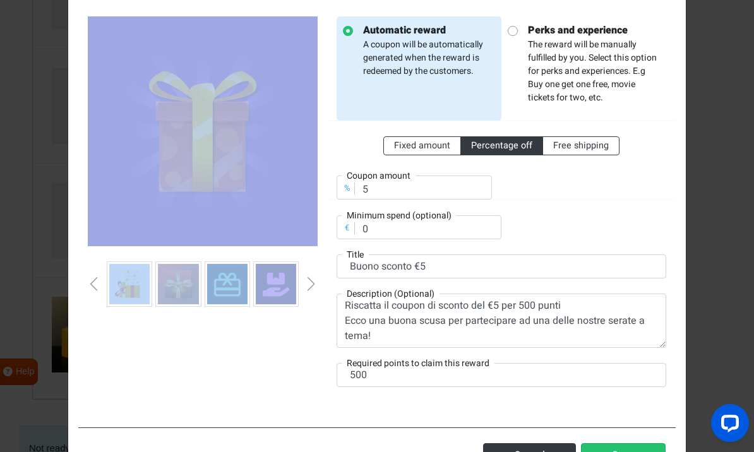
click at [312, 283] on div "Next slide" at bounding box center [311, 284] width 6 height 14
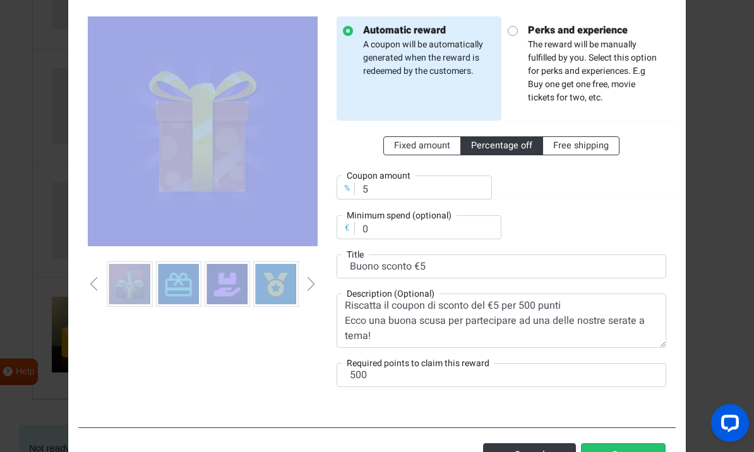
click at [287, 326] on div at bounding box center [202, 209] width 249 height 386
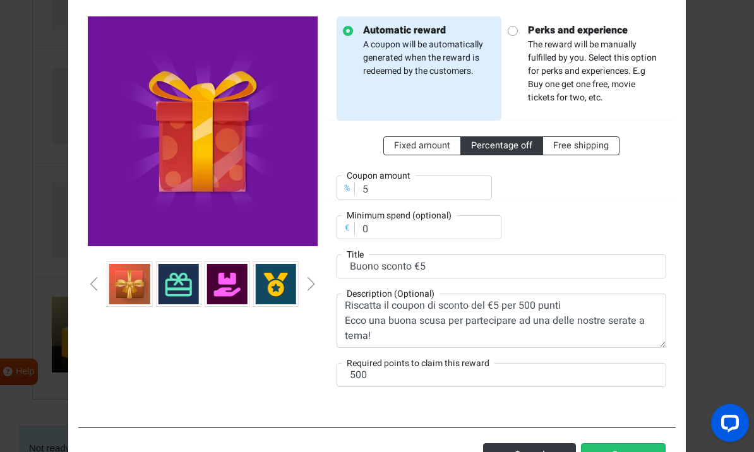
click at [306, 289] on div at bounding box center [203, 283] width 230 height 45
click at [311, 286] on div "Next slide" at bounding box center [311, 284] width 6 height 14
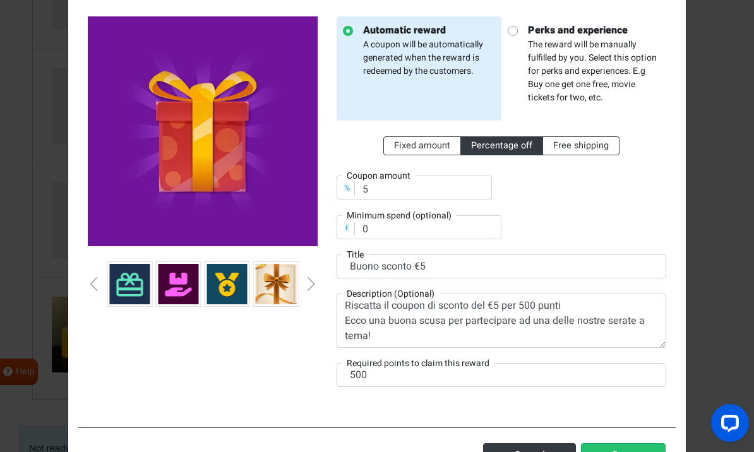
click at [311, 286] on div "Next slide" at bounding box center [311, 284] width 6 height 14
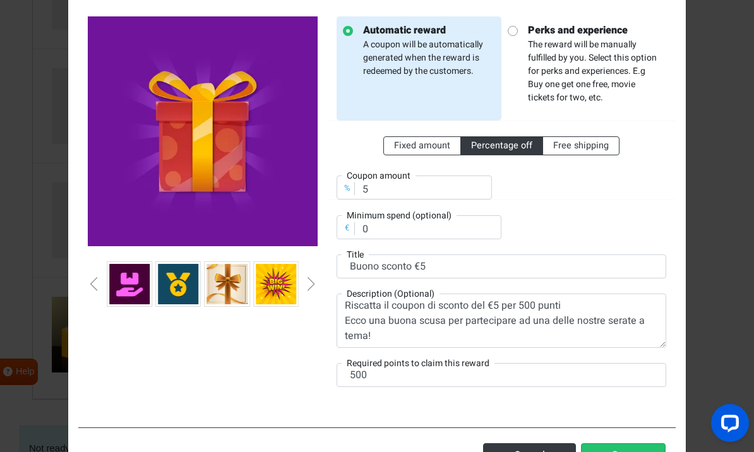
click at [311, 286] on div "Next slide" at bounding box center [311, 284] width 6 height 14
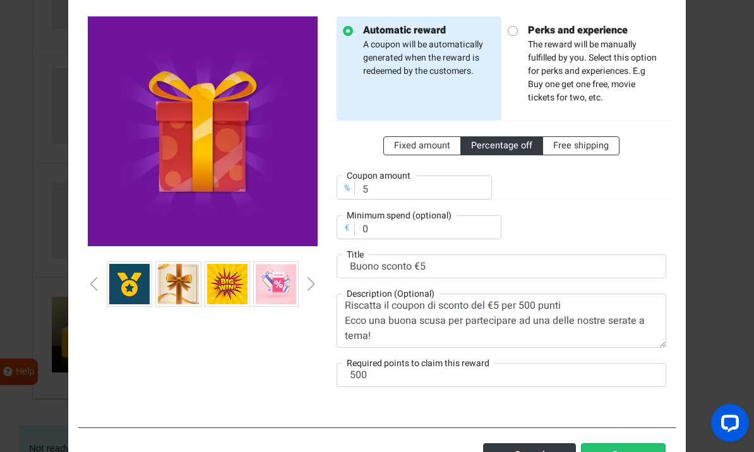
click at [311, 286] on div "Next slide" at bounding box center [311, 284] width 6 height 14
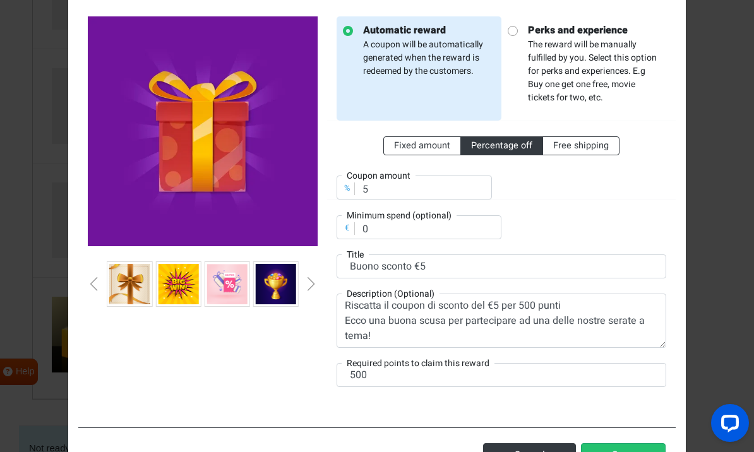
click at [311, 286] on div "Next slide" at bounding box center [311, 284] width 6 height 14
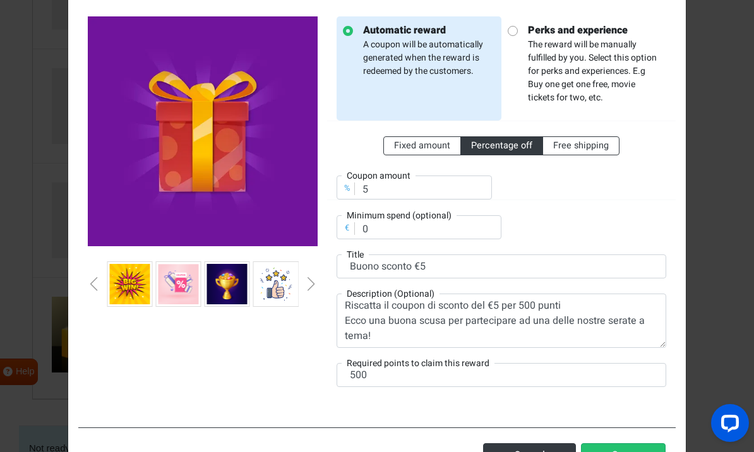
click at [311, 286] on div "Next slide" at bounding box center [311, 284] width 6 height 14
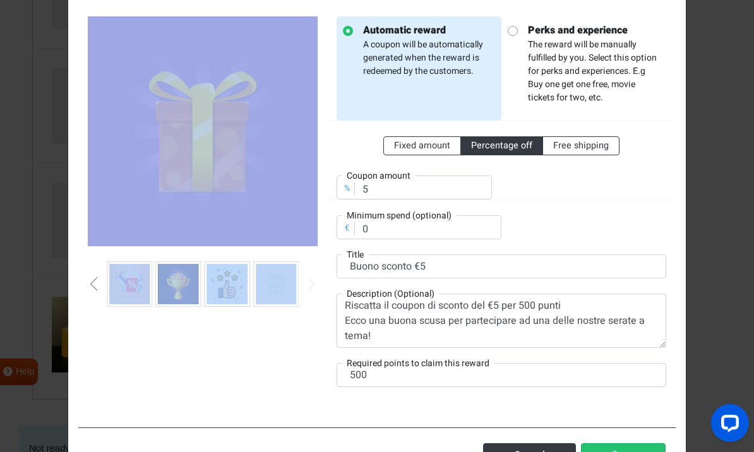
click at [253, 340] on div at bounding box center [202, 209] width 249 height 386
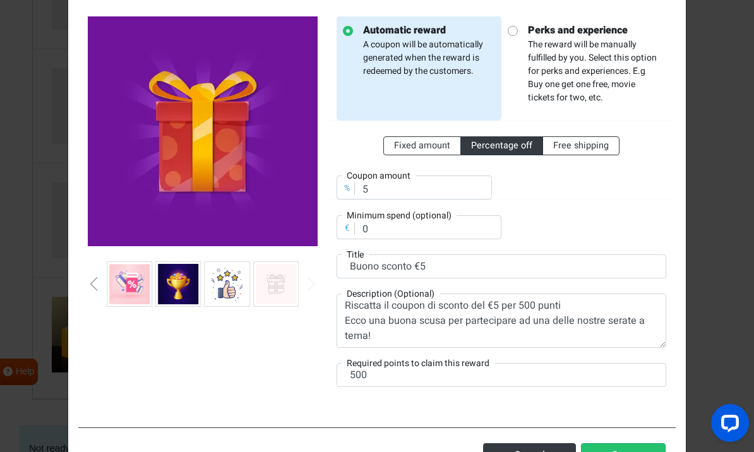
click at [311, 290] on div "Next slide" at bounding box center [311, 284] width 6 height 14
click at [97, 284] on div "Previous slide" at bounding box center [94, 284] width 6 height 14
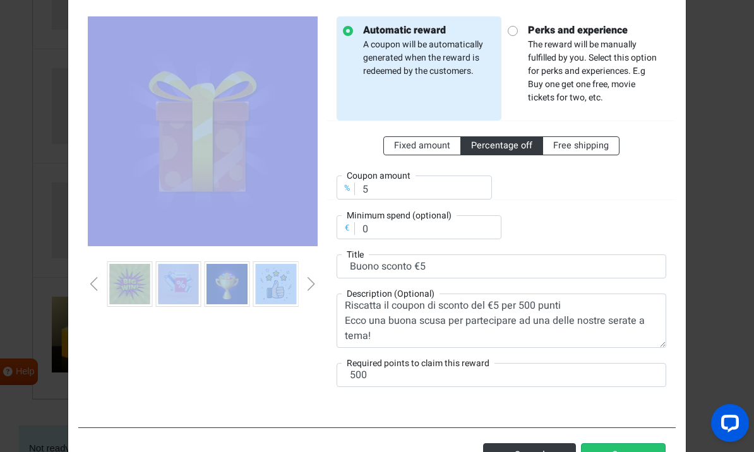
click at [97, 284] on div "Previous slide" at bounding box center [94, 284] width 6 height 14
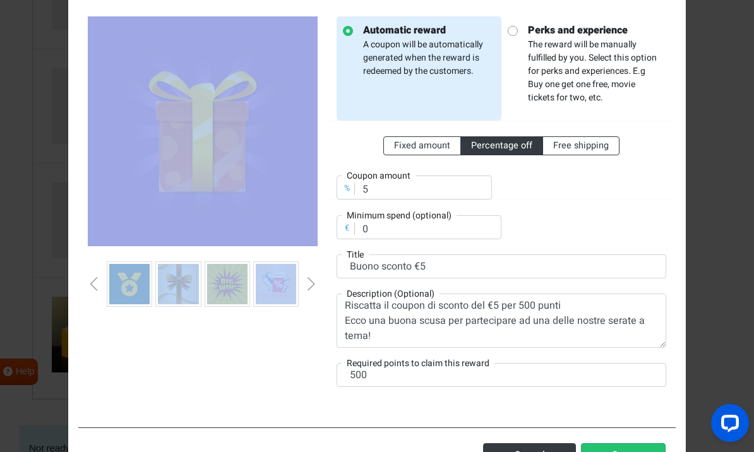
click at [97, 284] on div "Previous slide" at bounding box center [94, 284] width 6 height 14
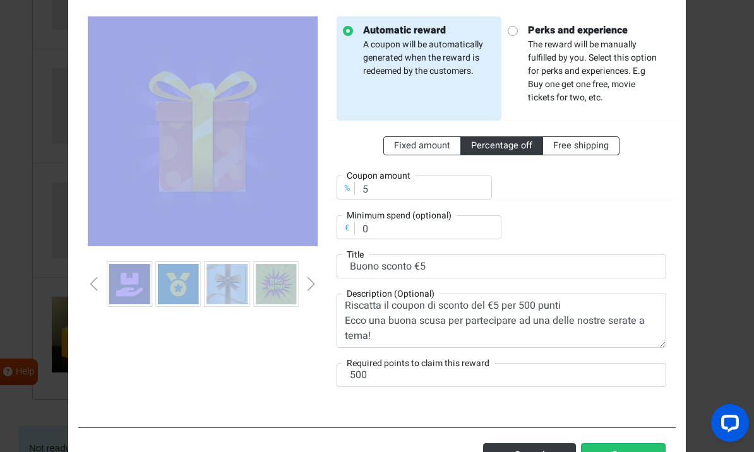
click at [97, 284] on div "Previous slide" at bounding box center [94, 284] width 6 height 14
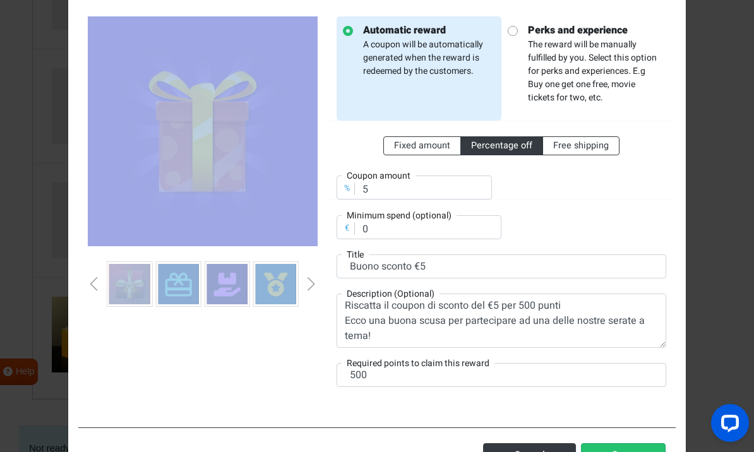
click at [97, 284] on div "Previous slide" at bounding box center [94, 284] width 6 height 14
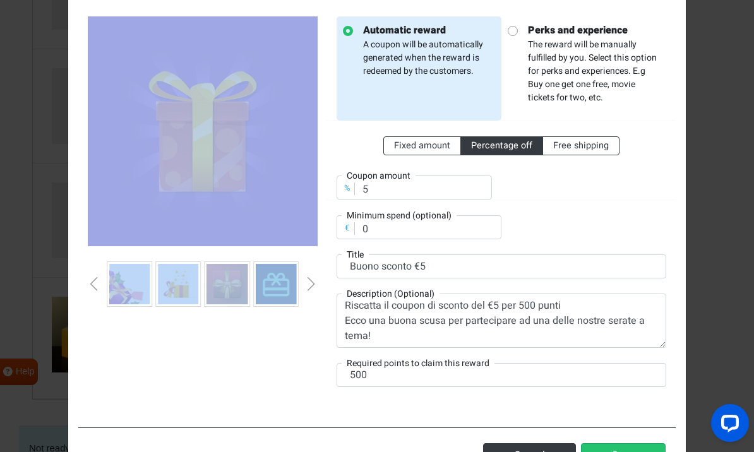
click at [97, 284] on div "Previous slide" at bounding box center [94, 284] width 6 height 14
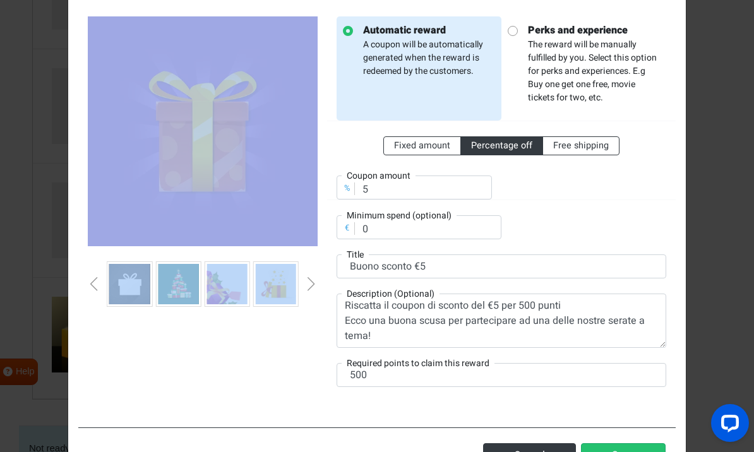
click at [97, 284] on div "Previous slide" at bounding box center [94, 284] width 6 height 14
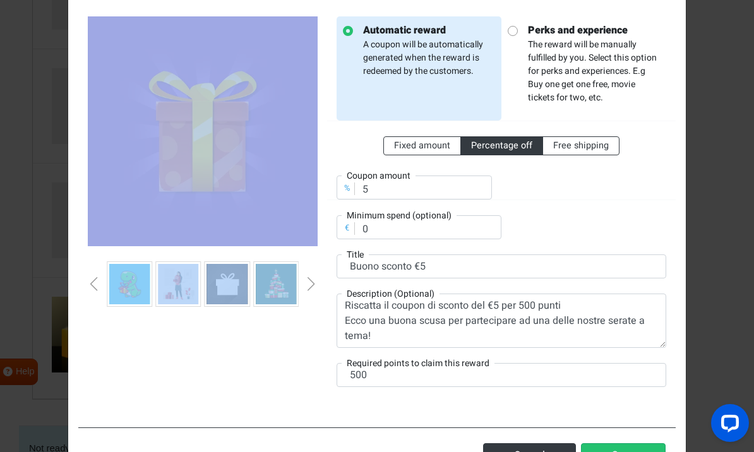
click at [97, 284] on div "Previous slide" at bounding box center [94, 284] width 6 height 14
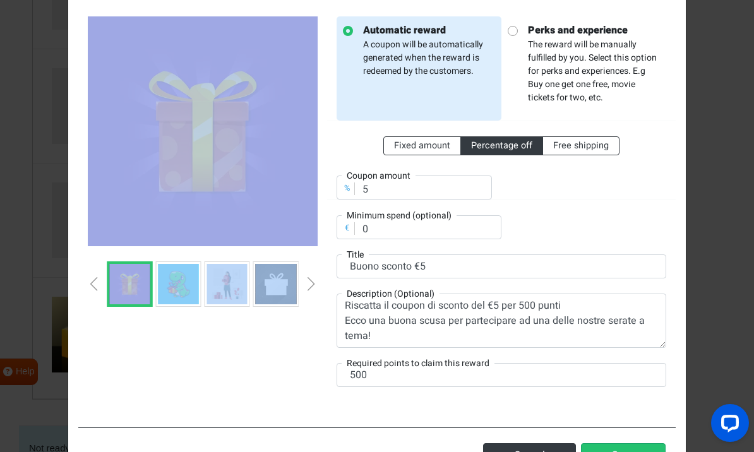
click at [97, 284] on div "Previous slide" at bounding box center [94, 284] width 6 height 14
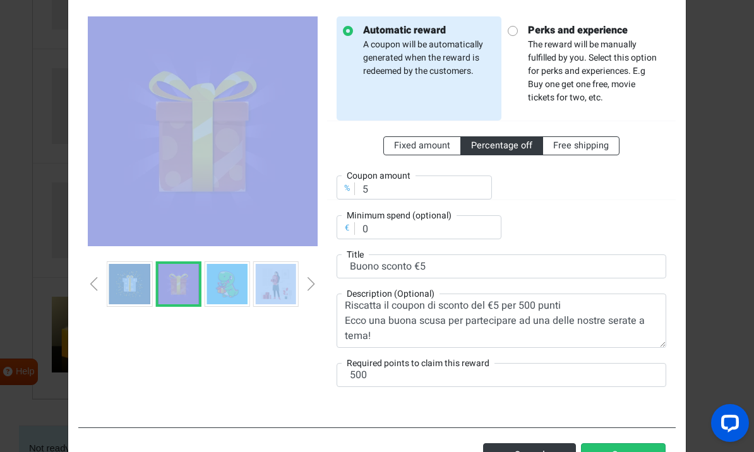
click at [97, 284] on div "Previous slide" at bounding box center [94, 284] width 6 height 14
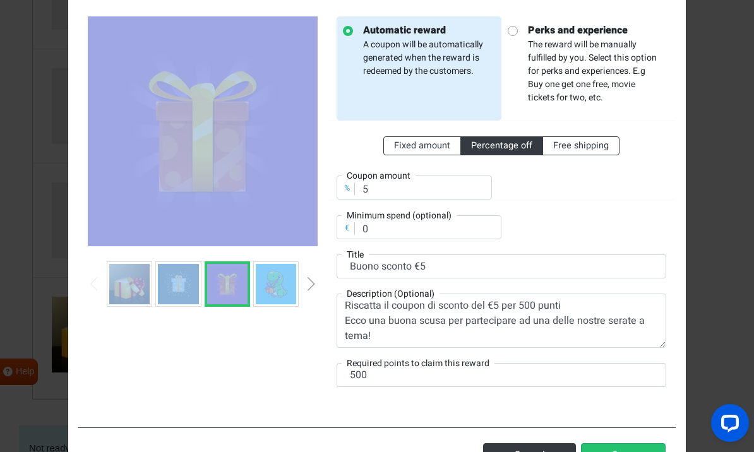
click at [234, 289] on img at bounding box center [227, 284] width 40 height 40
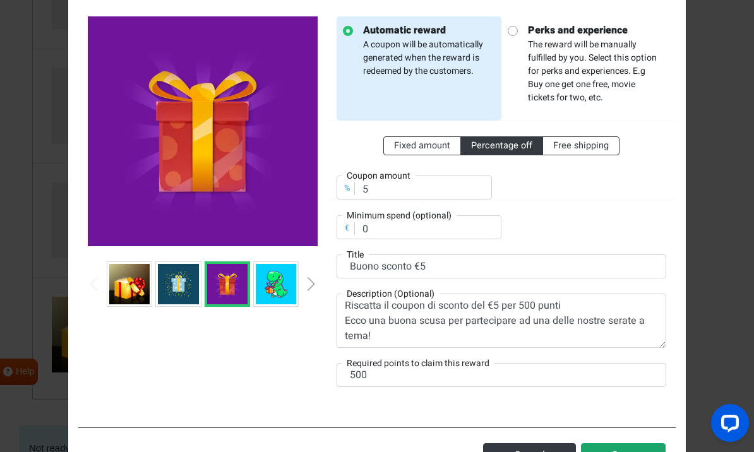
click at [634, 451] on button "Save" at bounding box center [623, 455] width 85 height 24
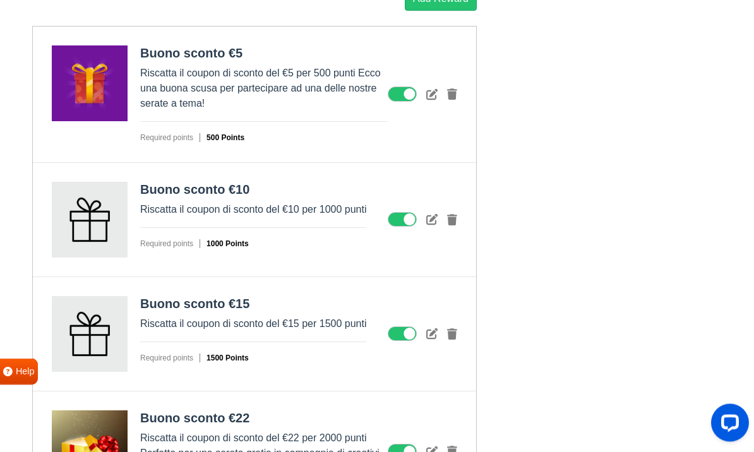
scroll to position [1551, 0]
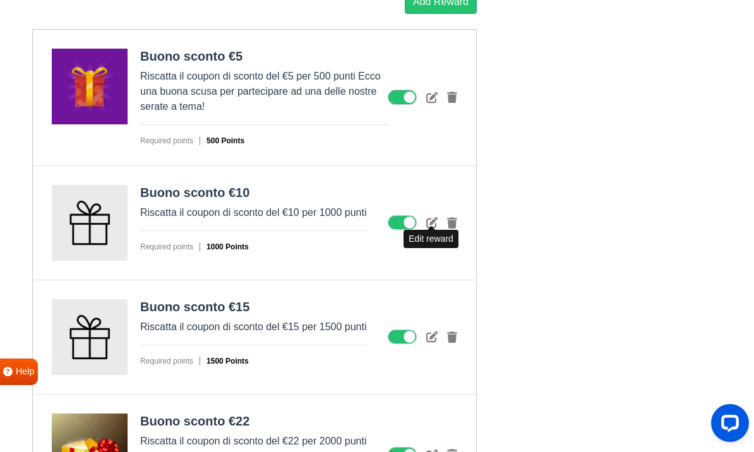
click at [432, 222] on icon at bounding box center [431, 222] width 11 height 11
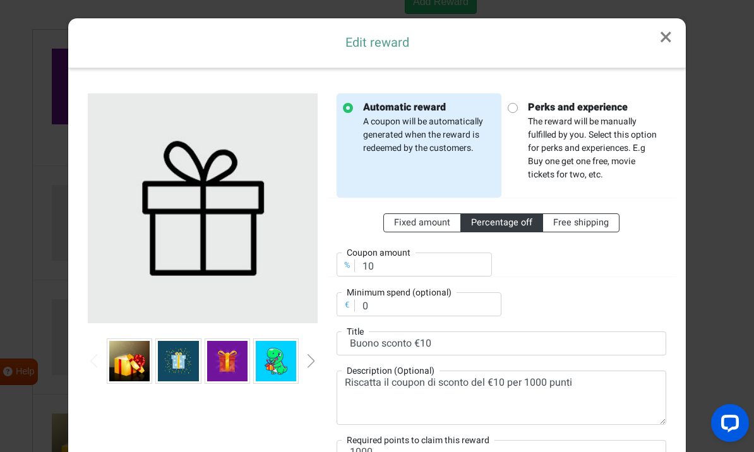
scroll to position [9, 0]
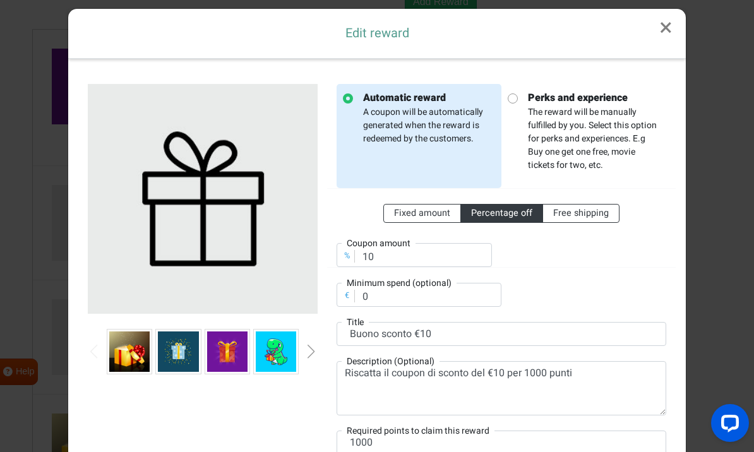
click at [309, 355] on div "Next slide" at bounding box center [311, 352] width 6 height 14
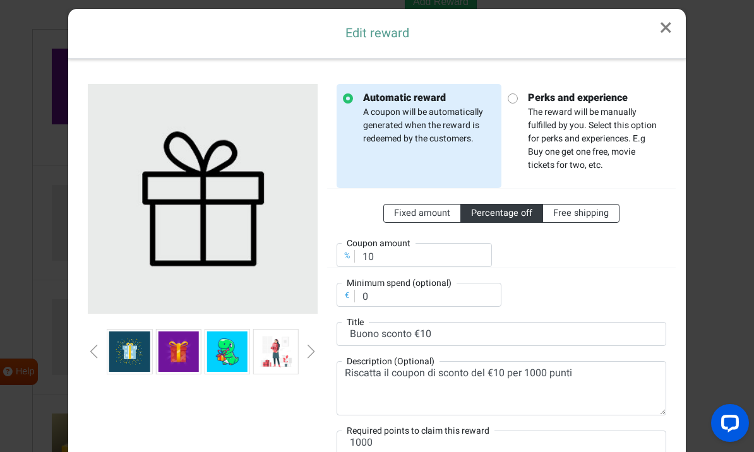
click at [310, 357] on div "Next slide" at bounding box center [311, 352] width 6 height 14
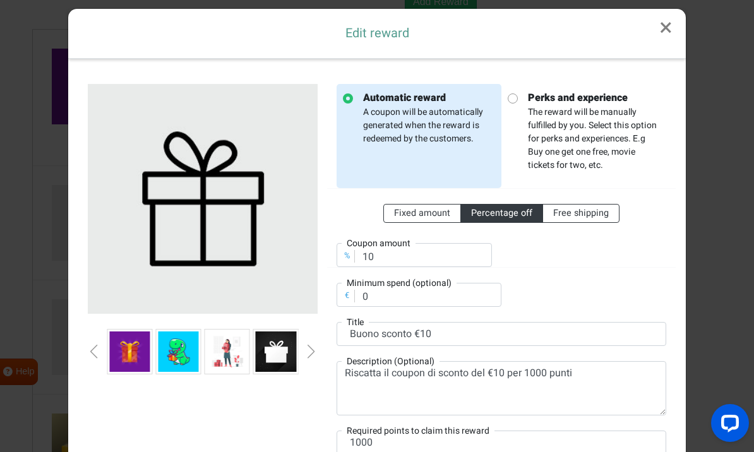
click at [97, 354] on div "Previous slide" at bounding box center [94, 352] width 6 height 14
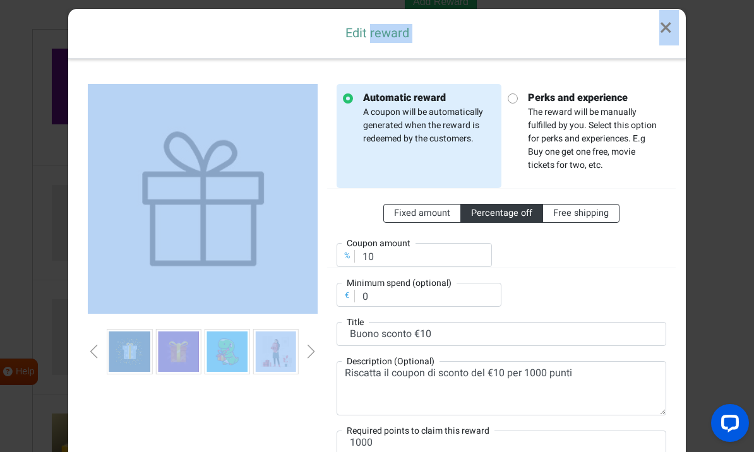
click at [97, 354] on div "Previous slide" at bounding box center [94, 352] width 6 height 14
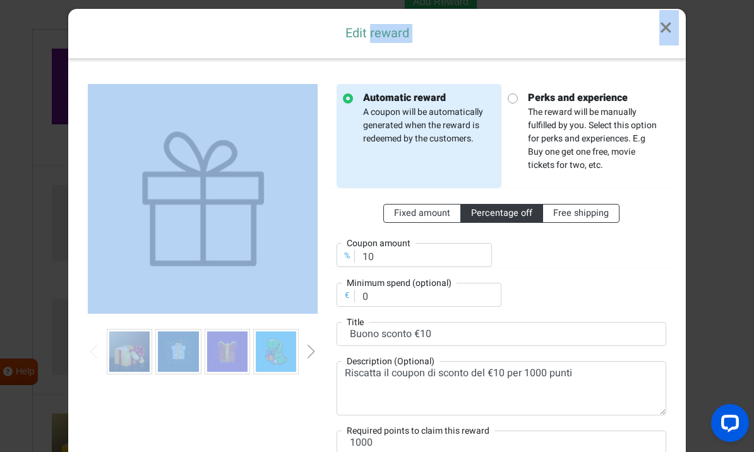
click at [129, 359] on img at bounding box center [129, 351] width 40 height 40
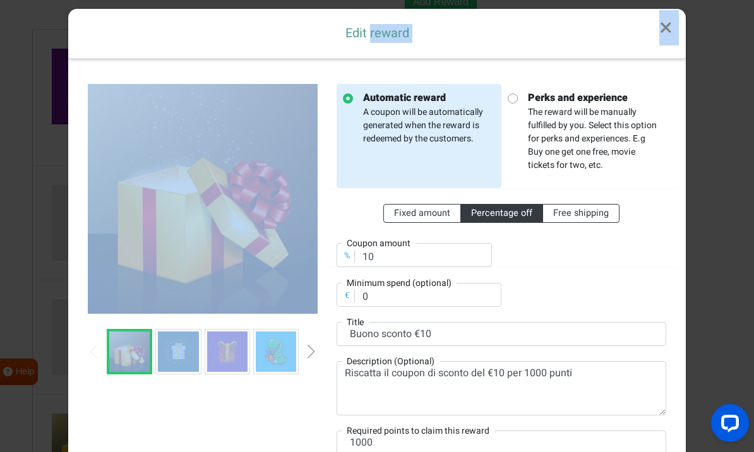
click at [285, 427] on div at bounding box center [202, 277] width 249 height 386
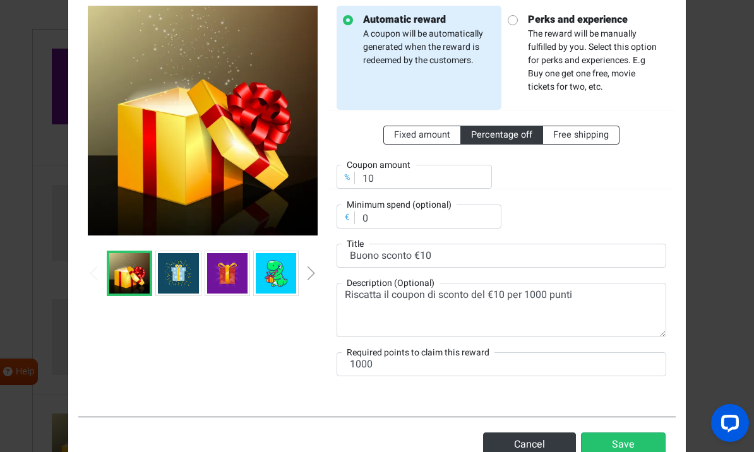
scroll to position [86, 0]
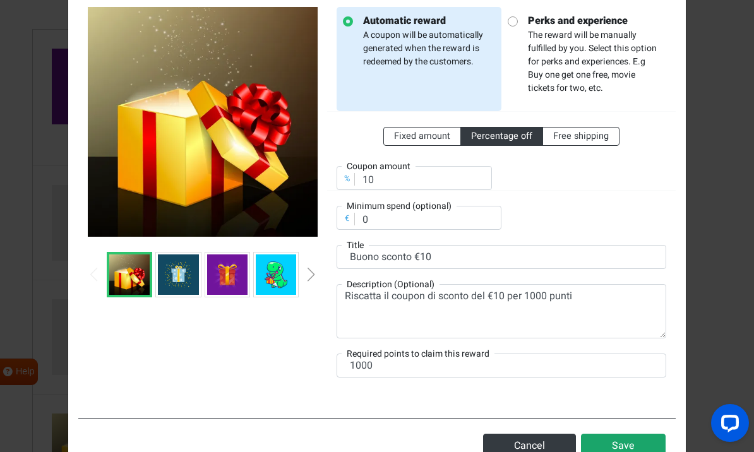
click at [610, 445] on button "Save" at bounding box center [623, 446] width 85 height 24
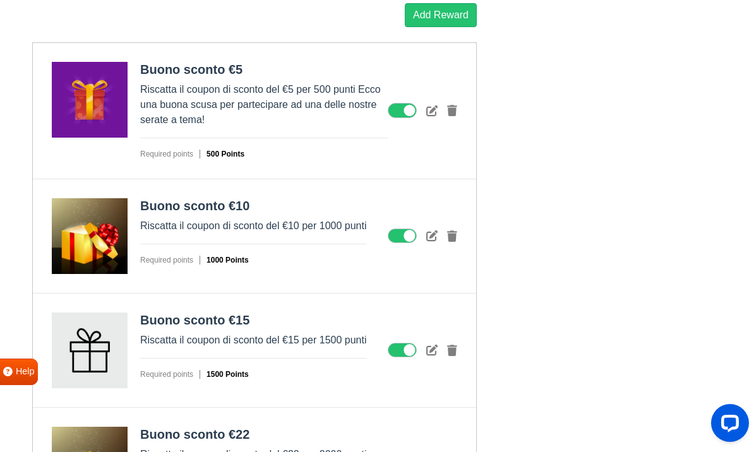
scroll to position [1562, 0]
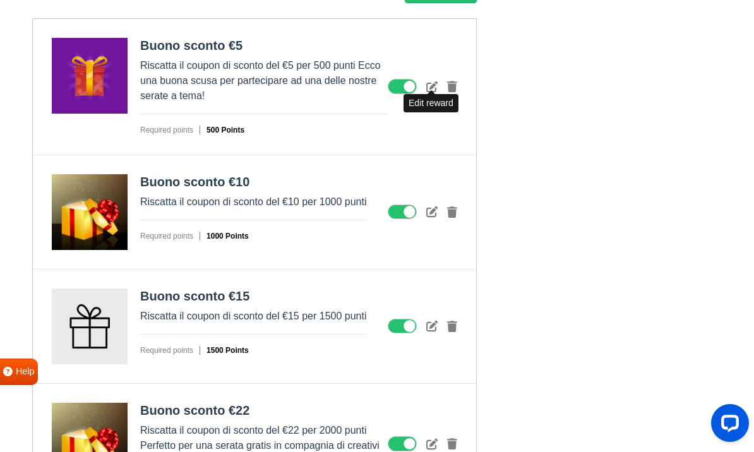
click at [434, 88] on icon at bounding box center [431, 86] width 11 height 11
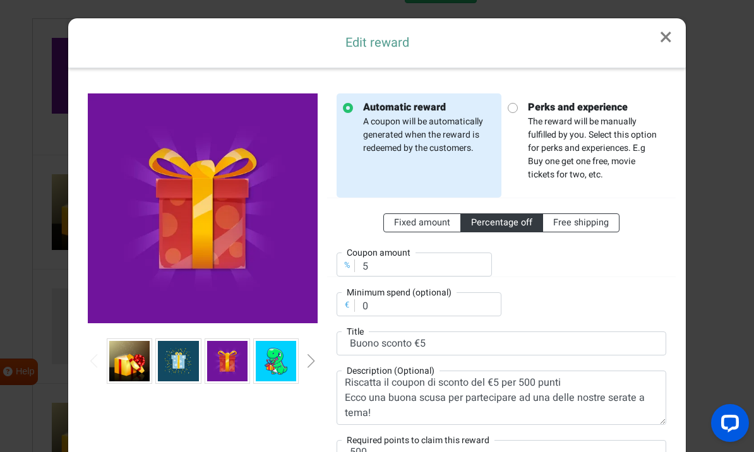
scroll to position [11, 0]
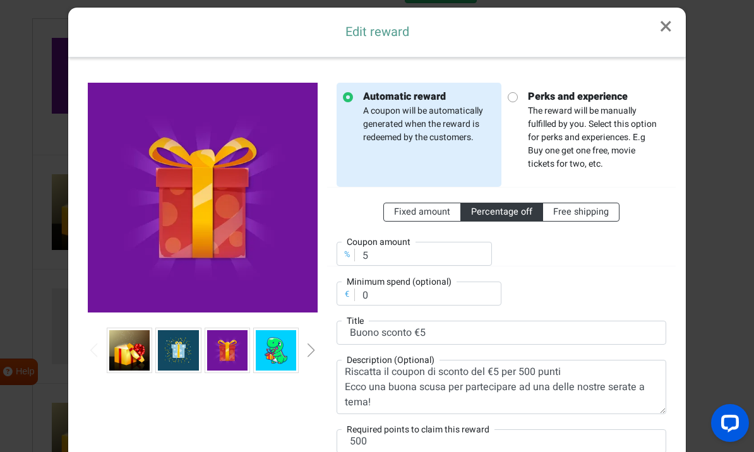
click at [121, 357] on img at bounding box center [129, 350] width 40 height 40
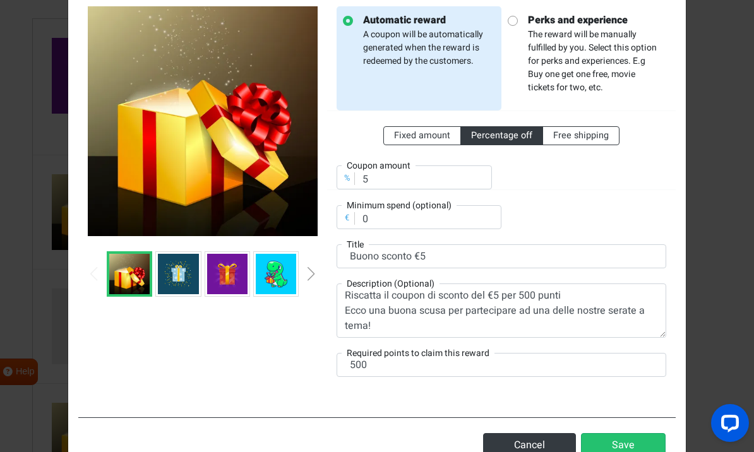
scroll to position [86, 0]
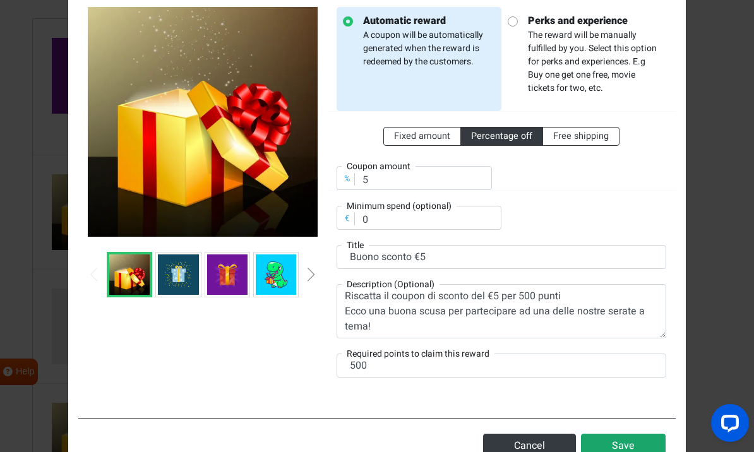
click at [609, 451] on button "Save" at bounding box center [623, 446] width 85 height 24
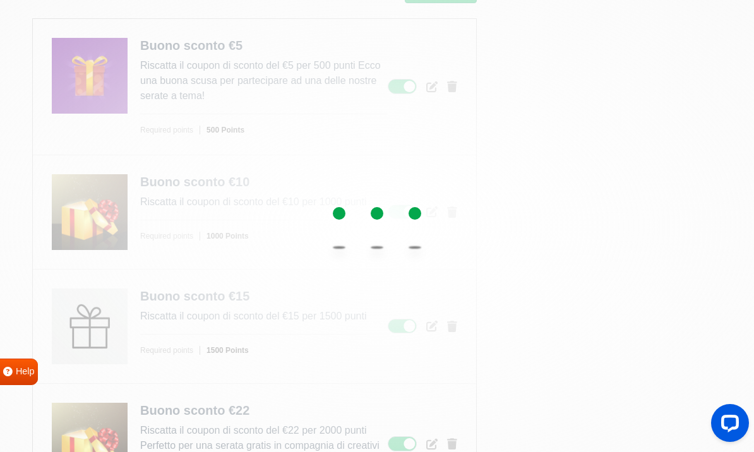
scroll to position [0, 0]
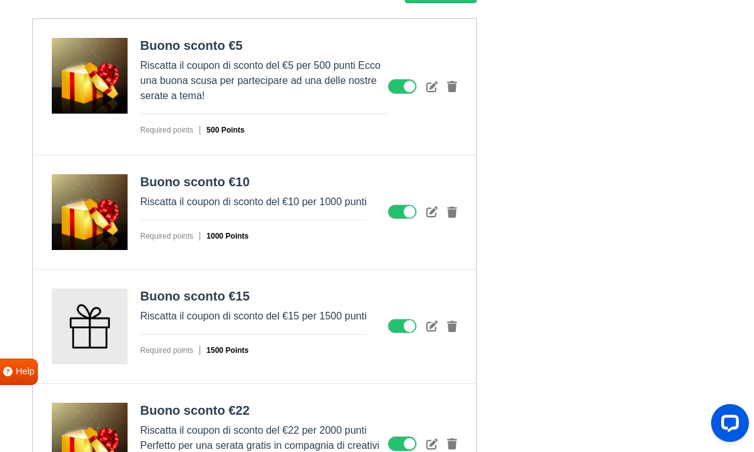
click at [434, 324] on icon at bounding box center [431, 325] width 11 height 11
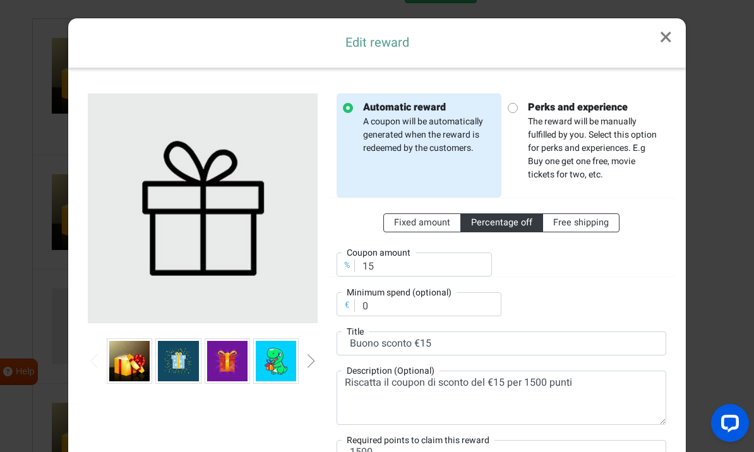
scroll to position [11, 0]
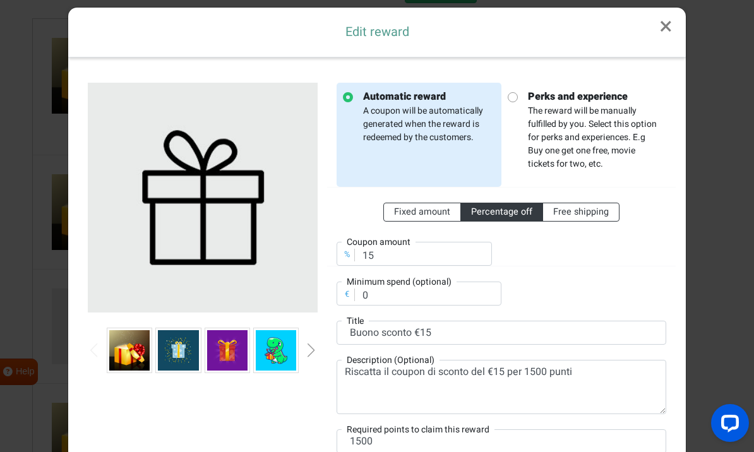
click at [127, 347] on img at bounding box center [129, 350] width 40 height 40
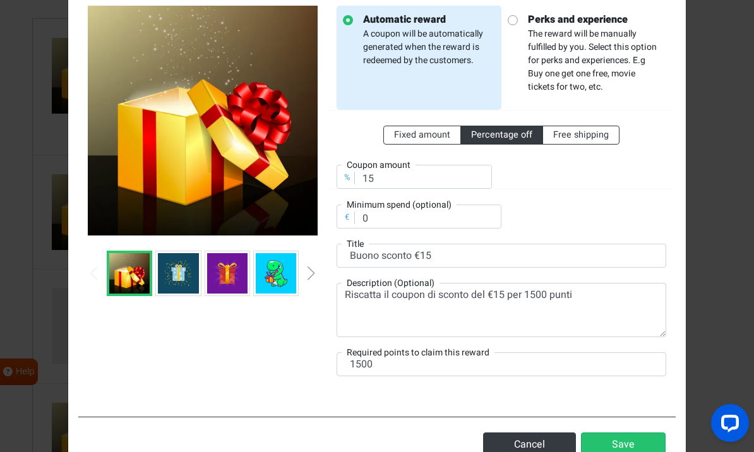
scroll to position [86, 0]
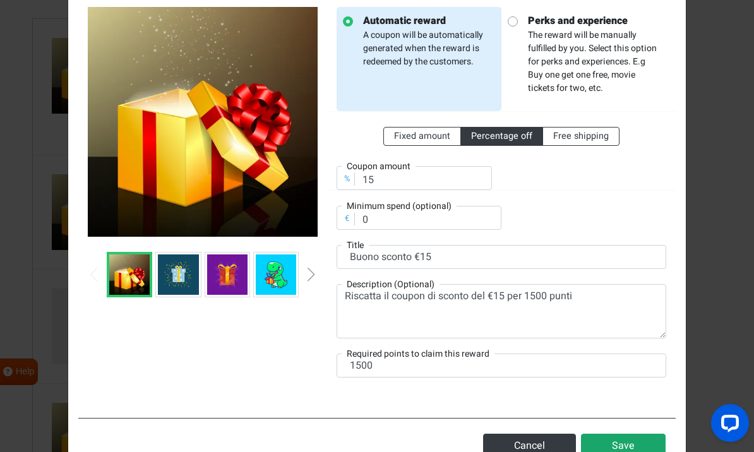
click at [629, 451] on button "Save" at bounding box center [623, 446] width 85 height 24
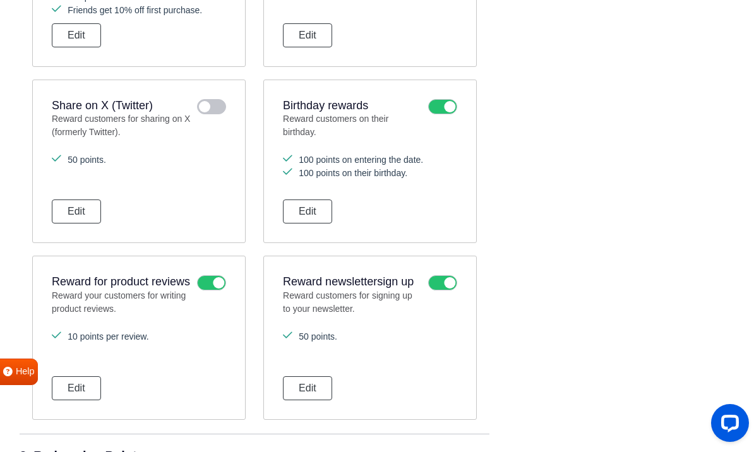
scroll to position [826, 0]
click at [91, 384] on button "Edit" at bounding box center [76, 389] width 49 height 24
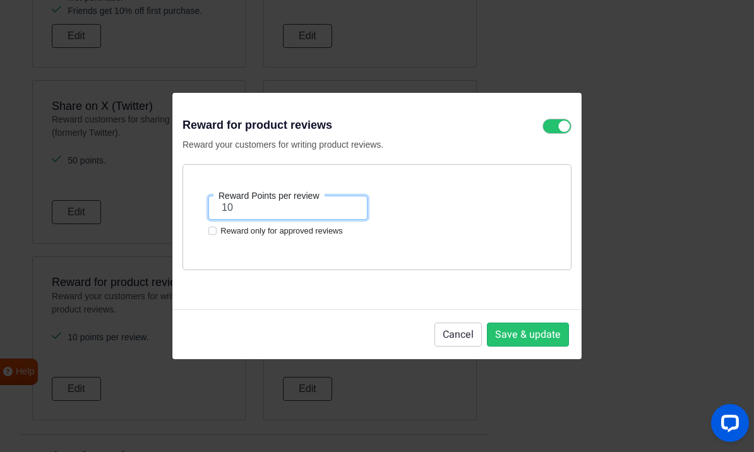
click at [248, 220] on input "10" at bounding box center [287, 208] width 159 height 24
type input "1"
type input "20"
click at [220, 237] on label "Reward only for approved reviews" at bounding box center [281, 231] width 122 height 12
click at [213, 235] on input "Reward only for approved reviews" at bounding box center [212, 230] width 8 height 10
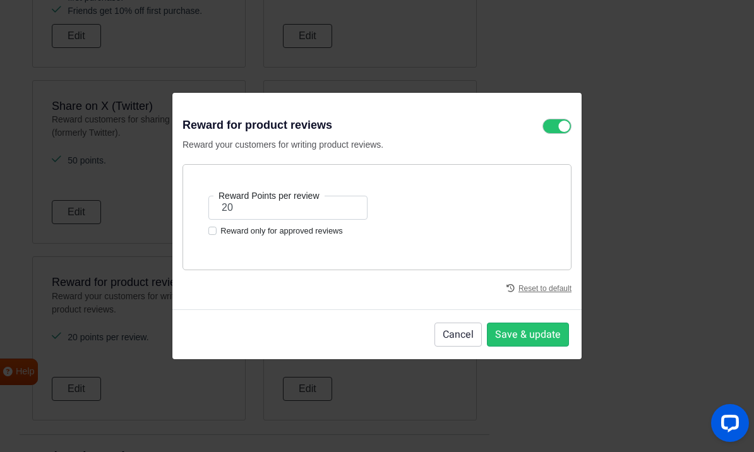
checkbox input "true"
click at [544, 347] on button "Save & update" at bounding box center [528, 335] width 82 height 24
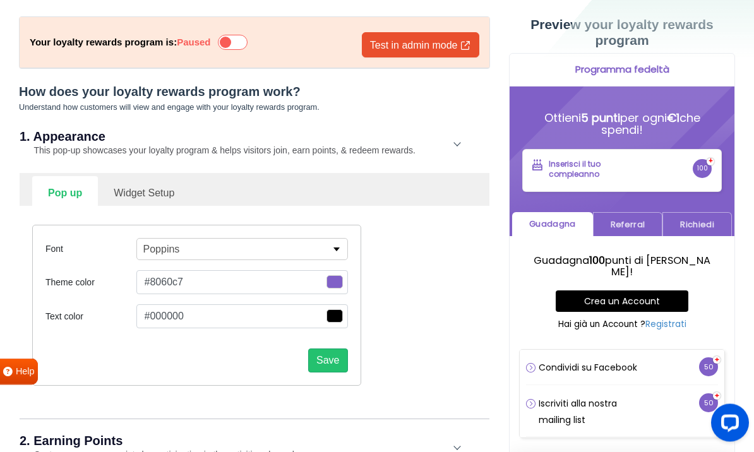
scroll to position [0, 0]
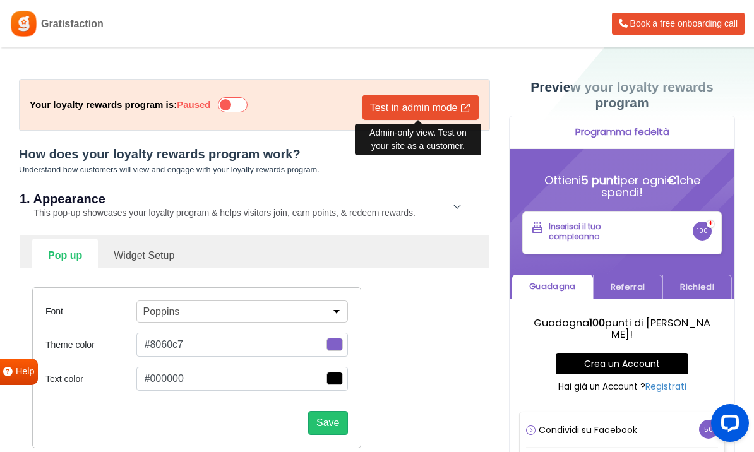
click at [411, 112] on link "Test in admin mode" at bounding box center [420, 107] width 117 height 25
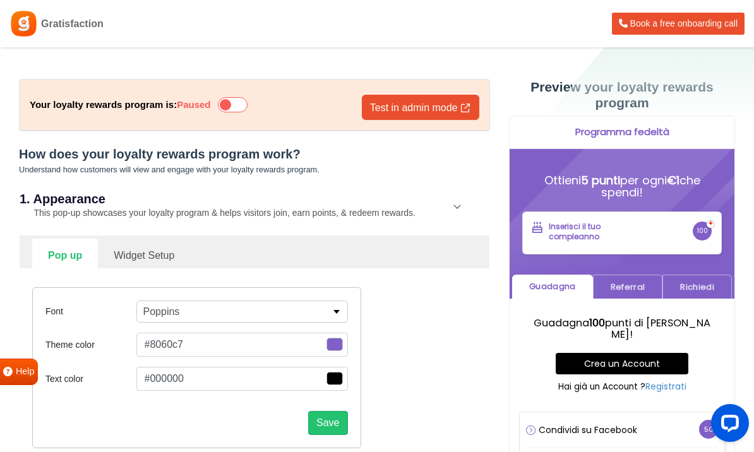
click at [238, 104] on icon at bounding box center [232, 104] width 29 height 15
